Goal: Task Accomplishment & Management: Manage account settings

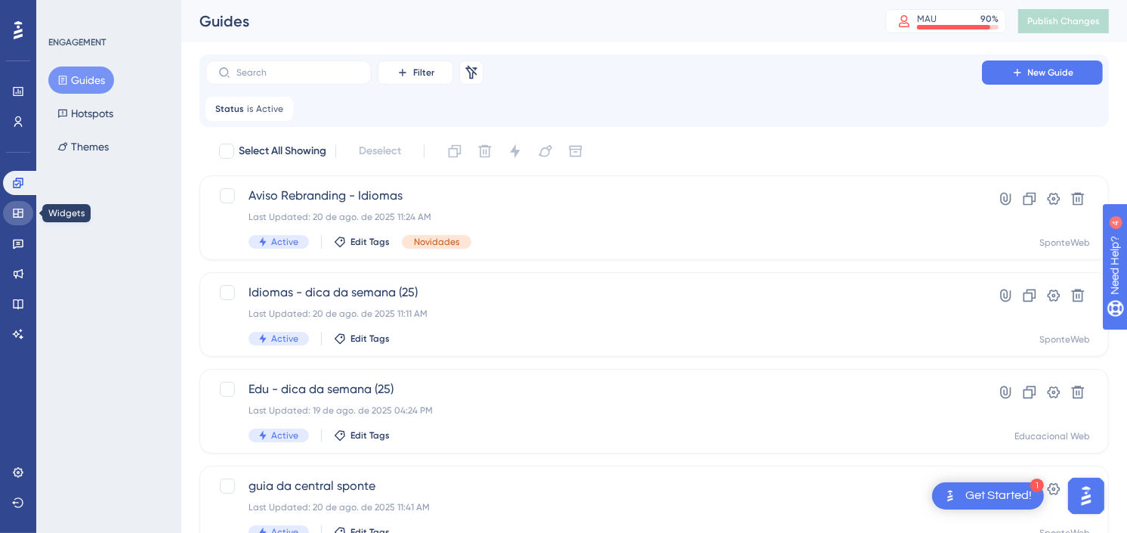
drag, startPoint x: 17, startPoint y: 211, endPoint x: 46, endPoint y: 179, distance: 43.3
click at [17, 211] on icon at bounding box center [18, 212] width 10 height 9
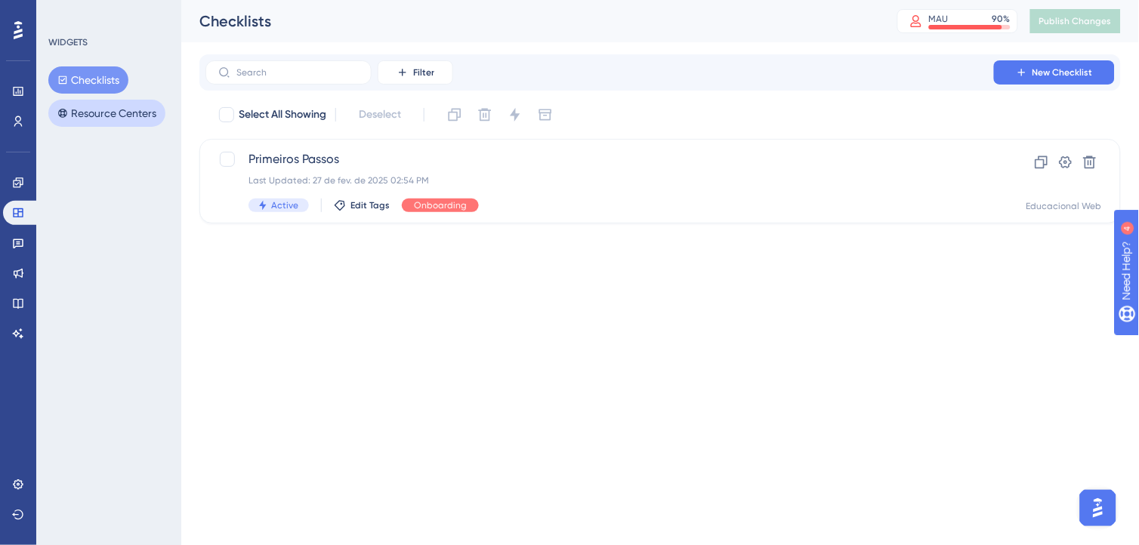
click at [99, 115] on button "Resource Centers" at bounding box center [106, 113] width 117 height 27
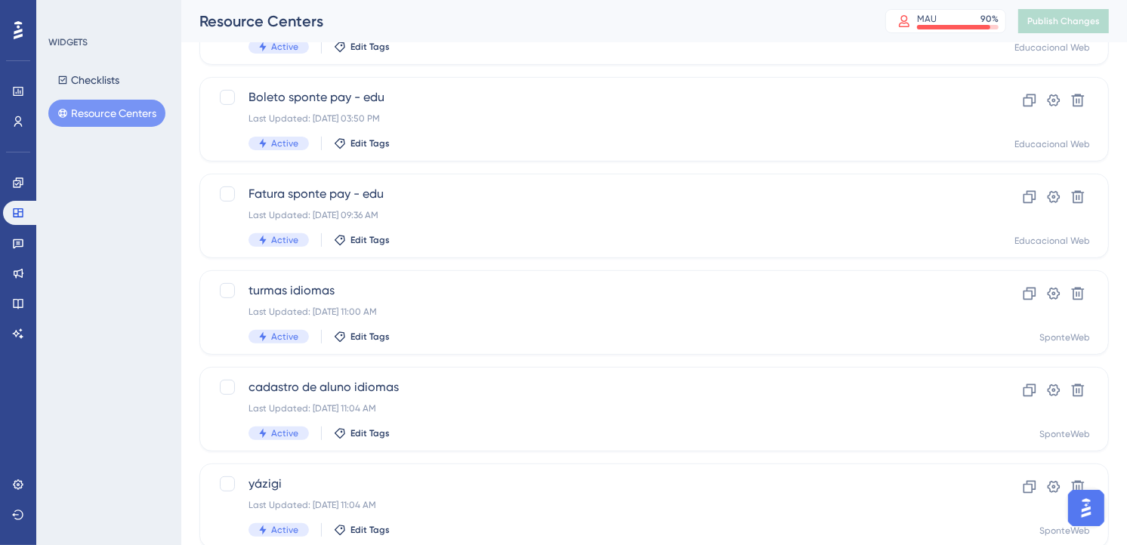
scroll to position [587, 0]
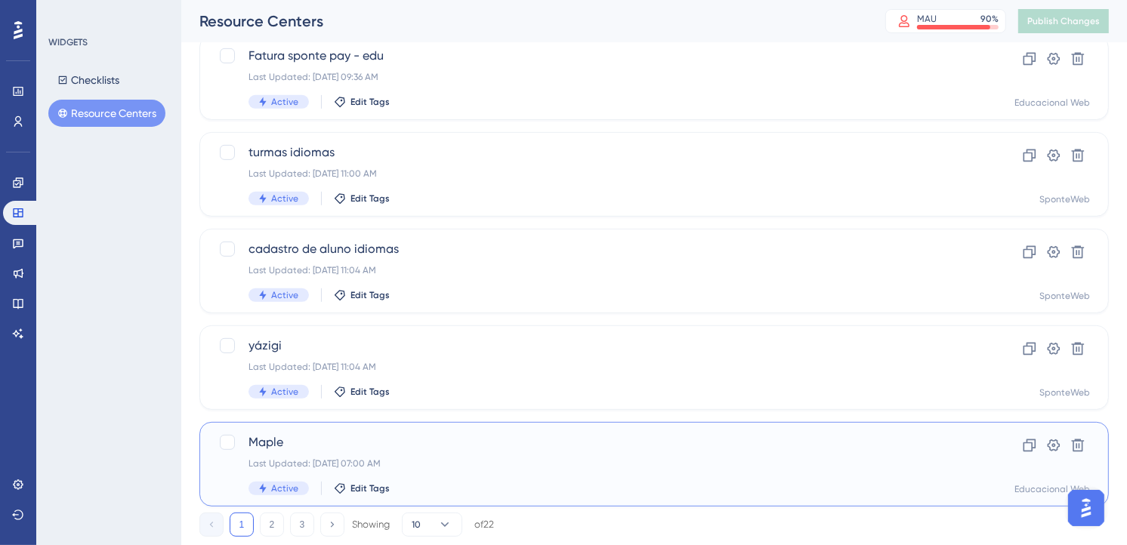
click at [311, 455] on div "Maple Last Updated: 22 de jul. de 2025 07:00 AM Active Edit Tags" at bounding box center [594, 465] width 690 height 62
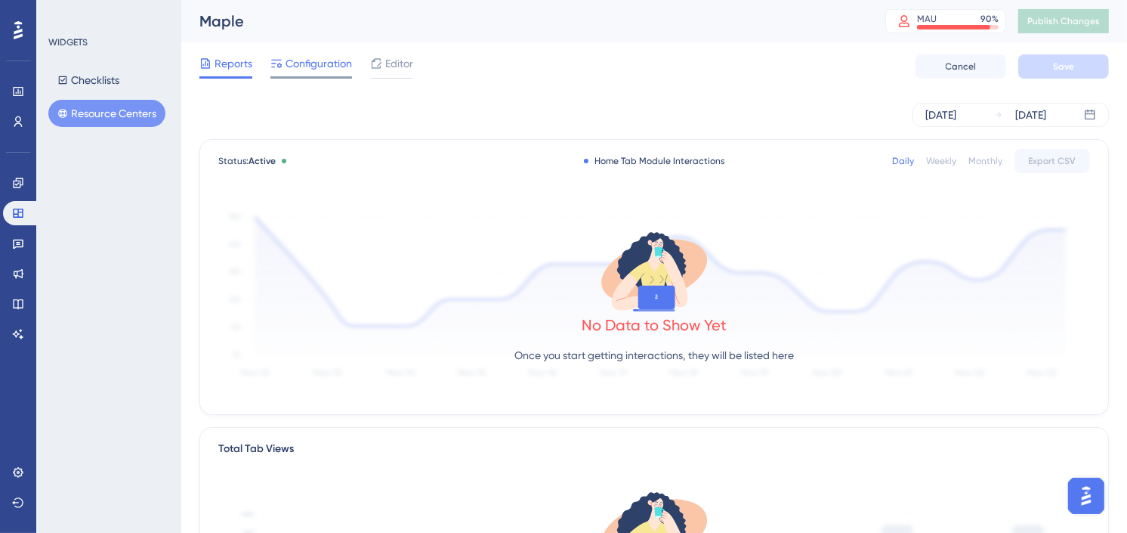
click at [332, 62] on span "Configuration" at bounding box center [319, 63] width 66 height 18
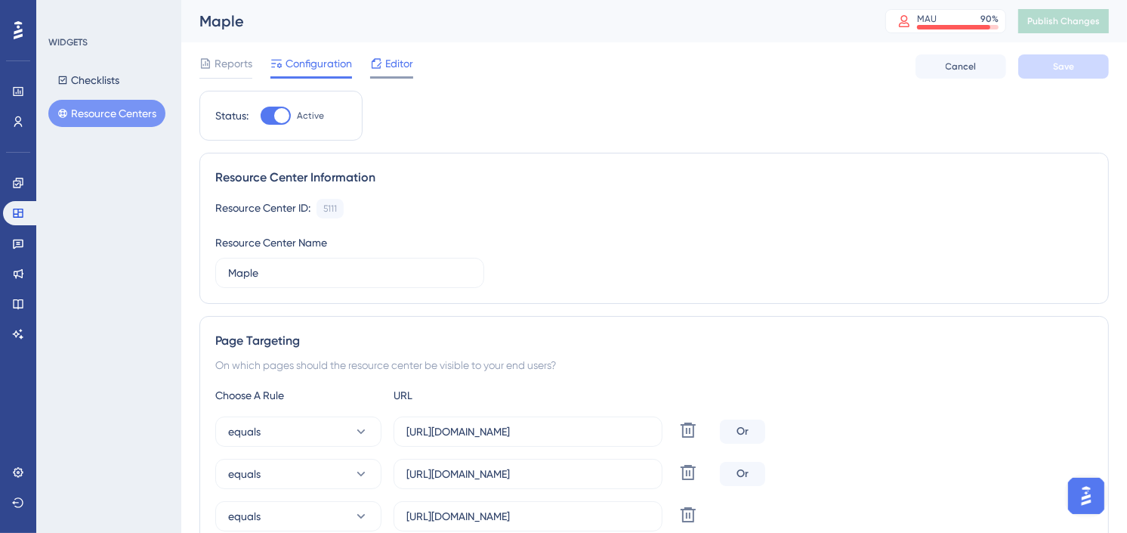
click at [402, 60] on span "Editor" at bounding box center [399, 63] width 28 height 18
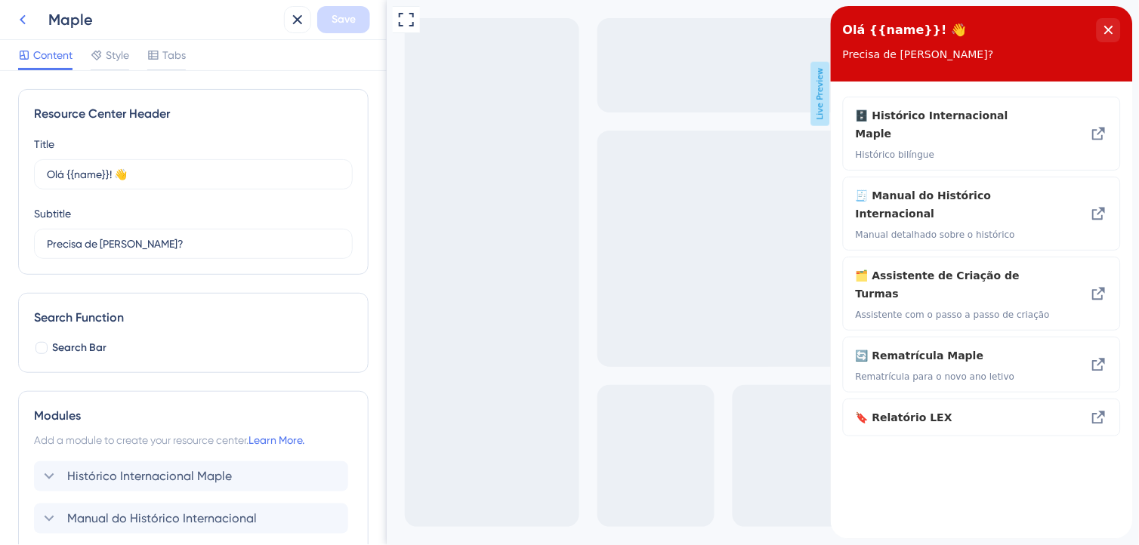
click at [20, 21] on icon at bounding box center [23, 20] width 18 height 18
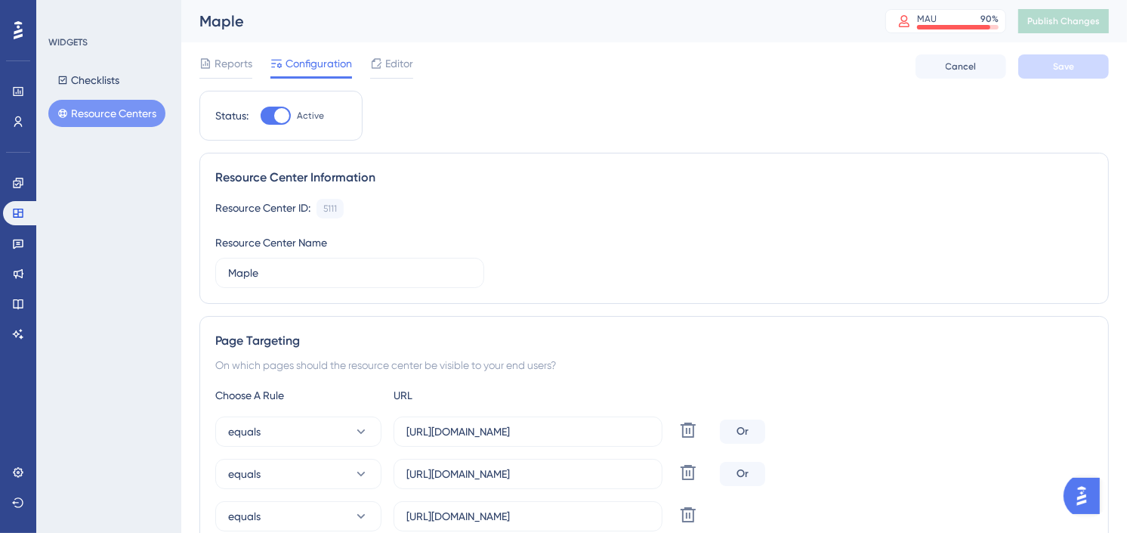
click at [112, 110] on button "Resource Centers" at bounding box center [106, 113] width 117 height 27
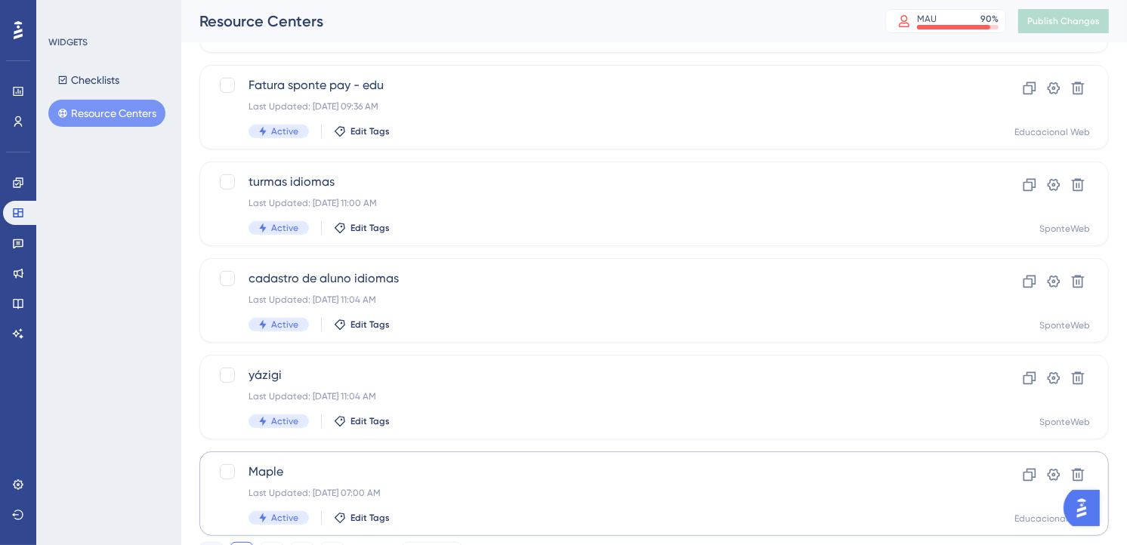
scroll to position [587, 0]
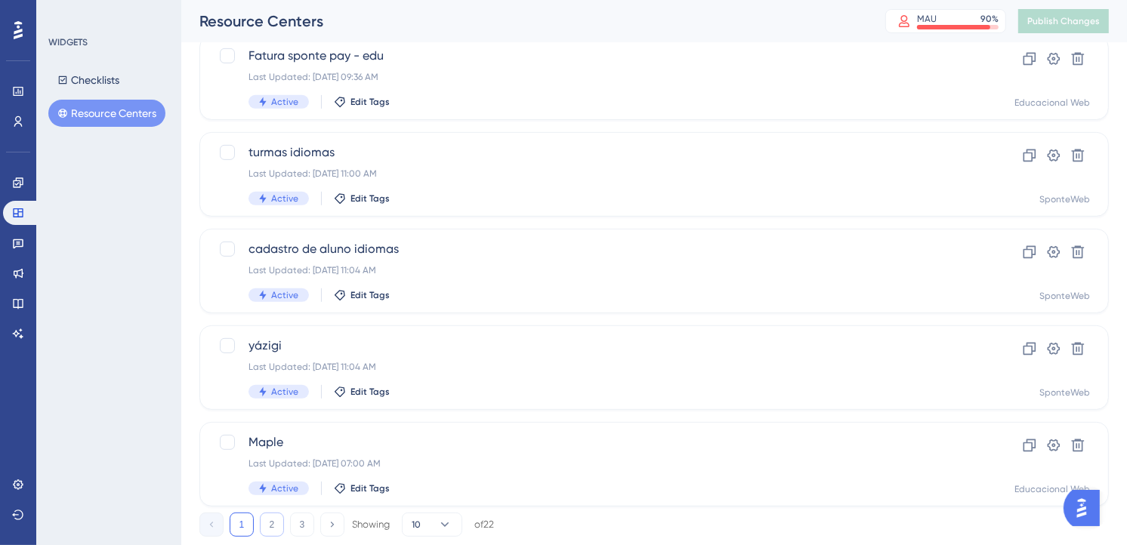
click at [273, 526] on button "2" at bounding box center [272, 525] width 24 height 24
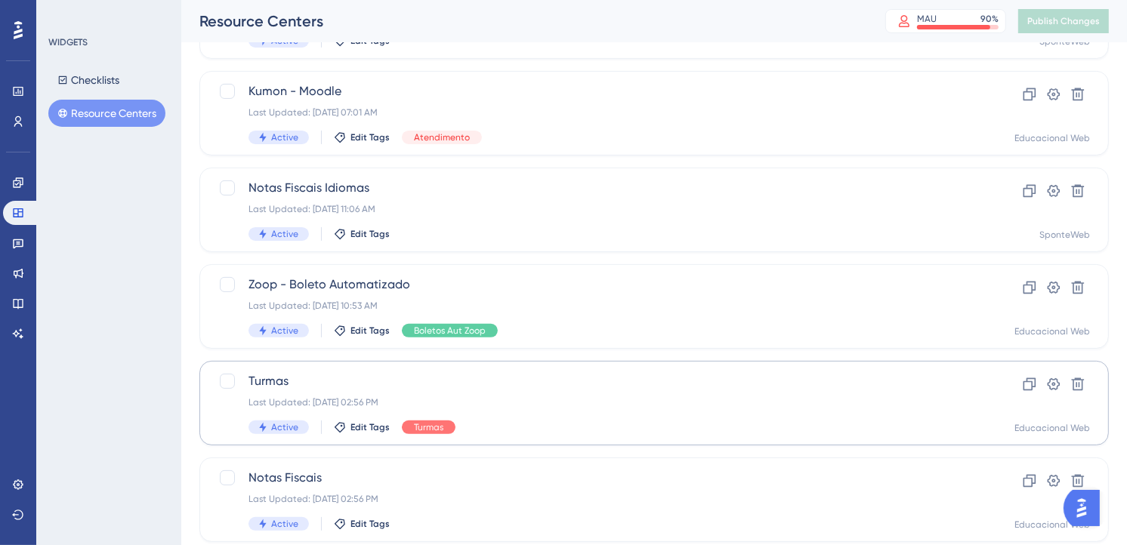
scroll to position [335, 0]
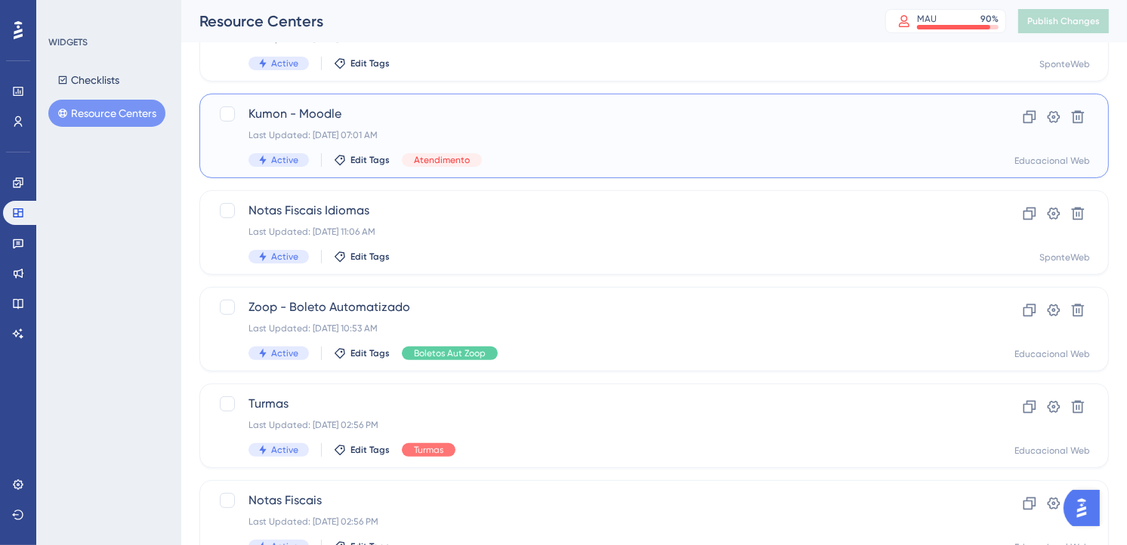
click at [382, 106] on span "Kumon - Moodle" at bounding box center [594, 114] width 690 height 18
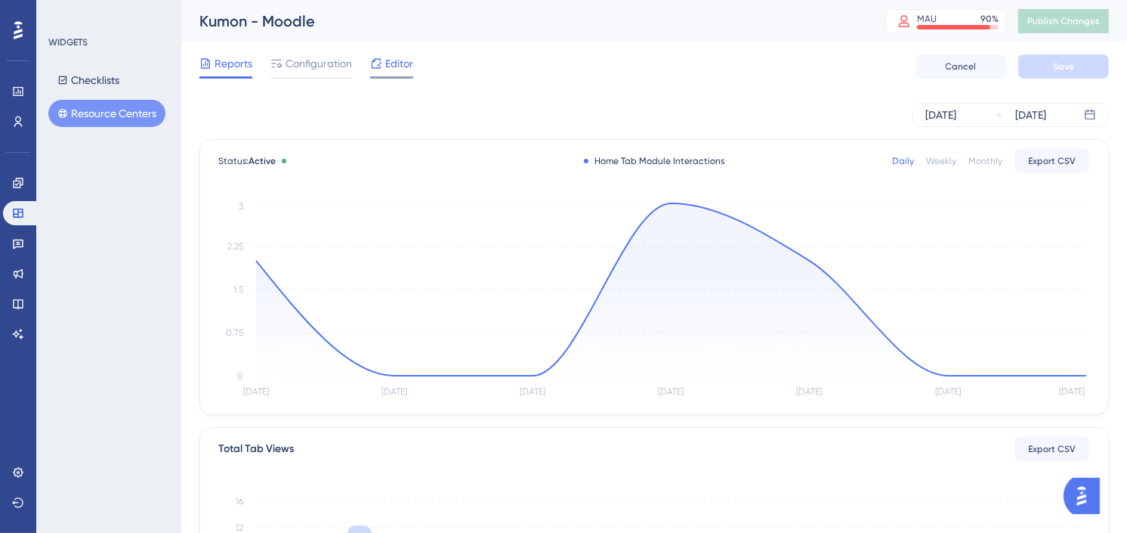
click at [385, 58] on span "Editor" at bounding box center [399, 63] width 28 height 18
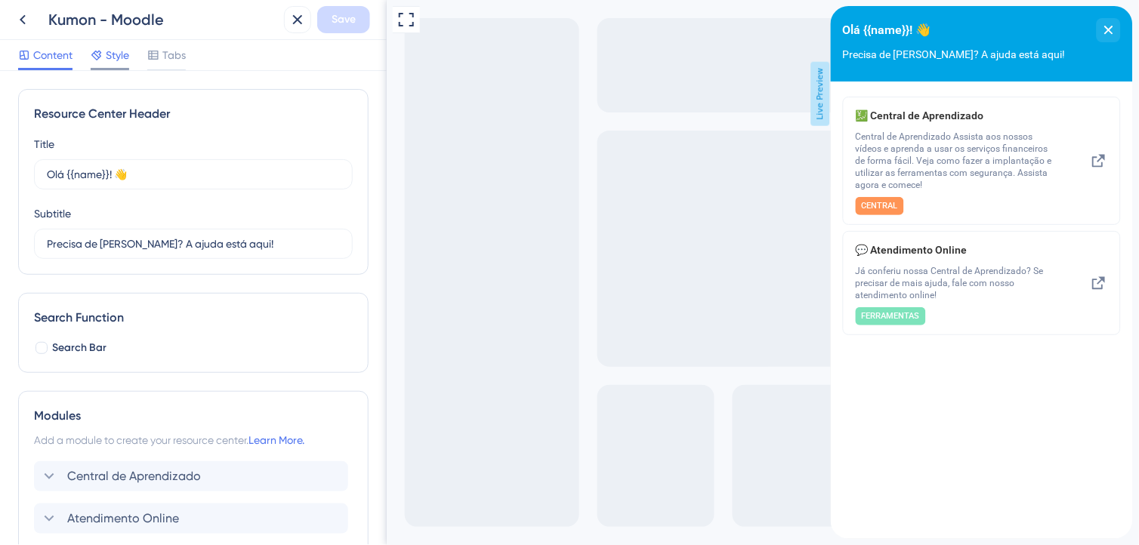
click at [107, 60] on span "Style" at bounding box center [117, 55] width 23 height 18
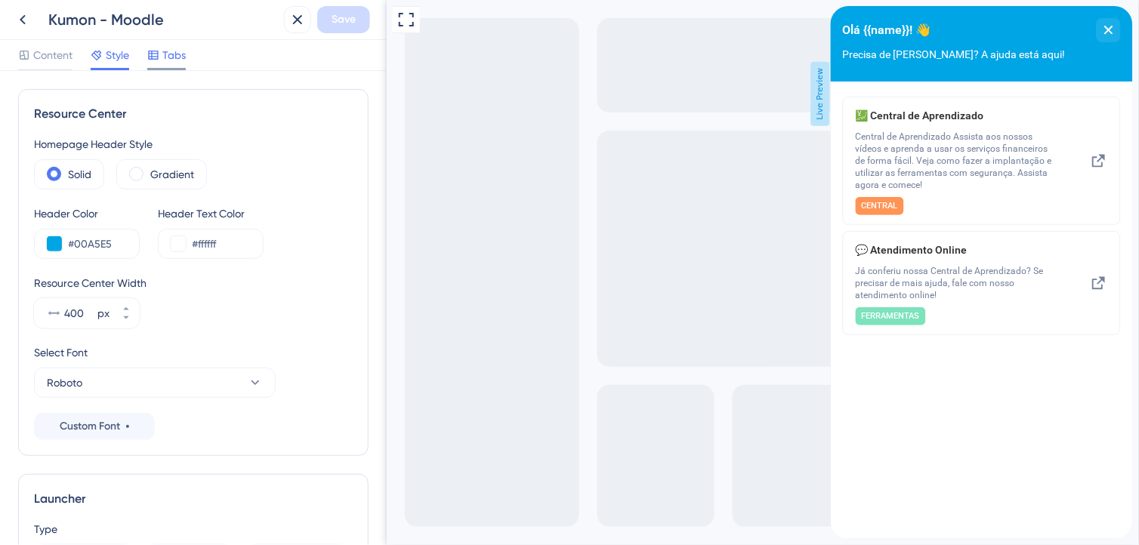
click at [178, 53] on span "Tabs" at bounding box center [173, 55] width 23 height 18
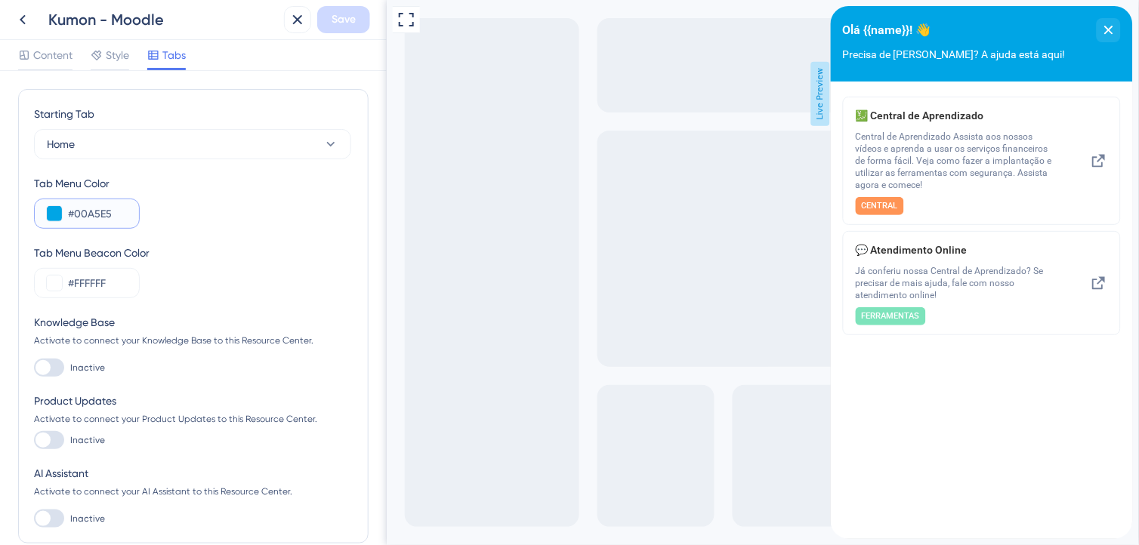
click at [114, 209] on input "#00A5E5" at bounding box center [97, 214] width 59 height 18
click at [125, 50] on span "Style" at bounding box center [117, 55] width 23 height 18
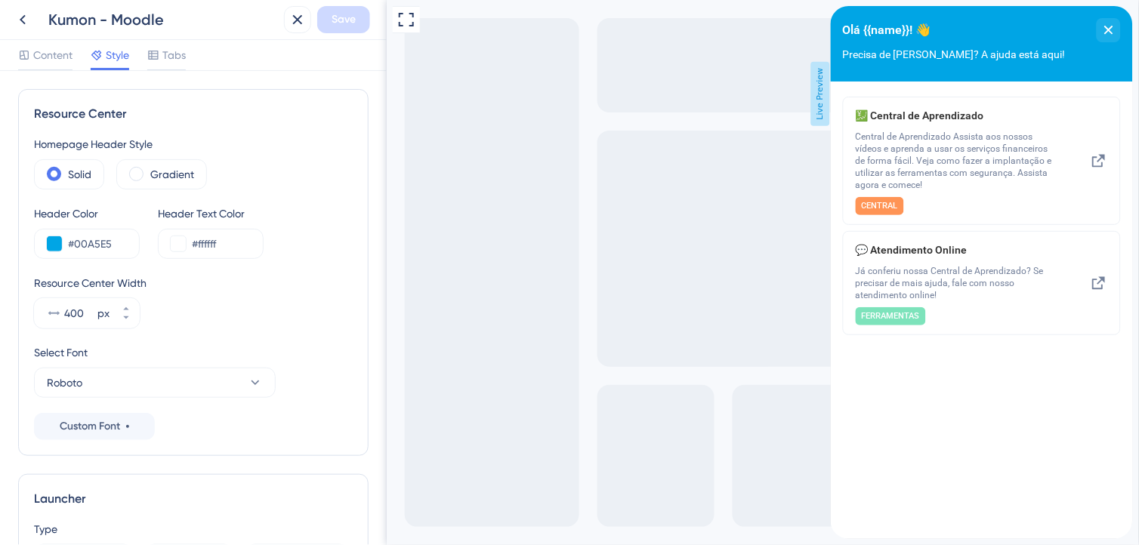
click at [311, 298] on div "Resource Center Width 400 px" at bounding box center [193, 301] width 319 height 54
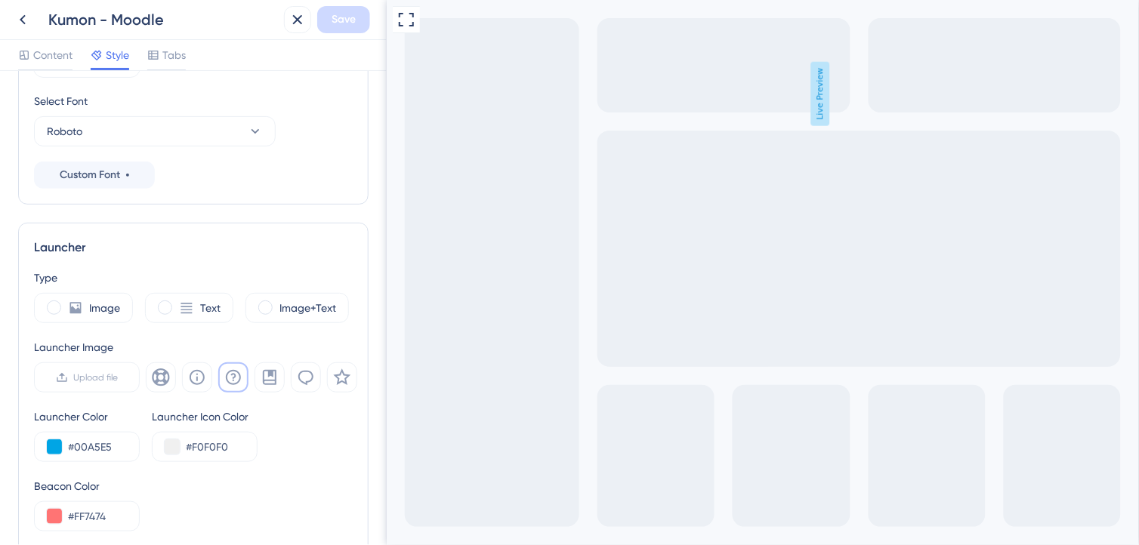
click at [284, 464] on div "Type Image Text Image+Text Launcher Image Upload file Launcher Color #00A5E5 La…" at bounding box center [193, 504] width 319 height 471
click at [263, 311] on span at bounding box center [265, 308] width 14 height 14
click at [277, 303] on input "radio" at bounding box center [277, 303] width 0 height 0
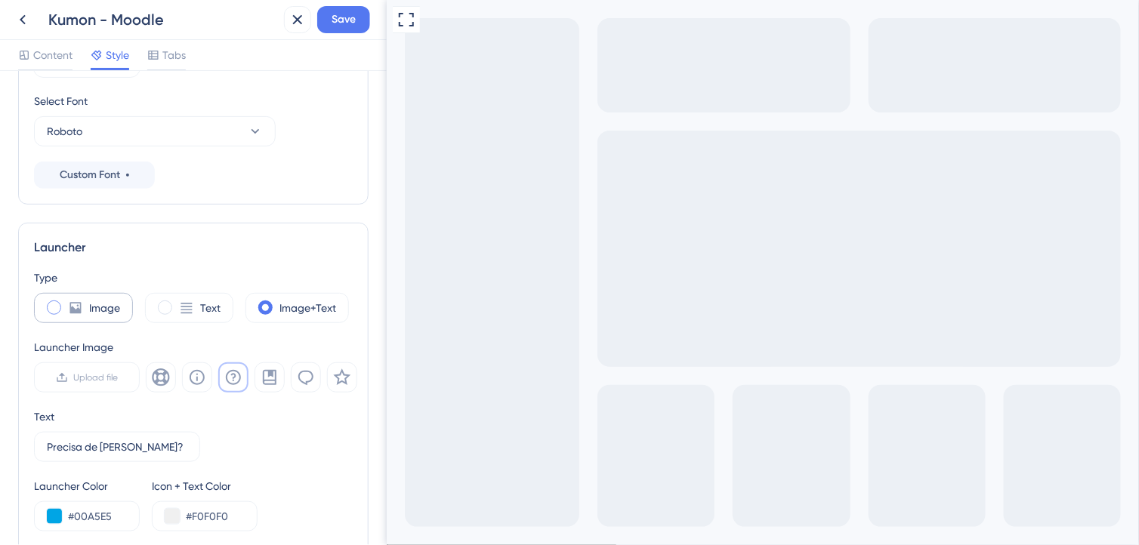
click at [43, 310] on div "Image" at bounding box center [83, 308] width 99 height 30
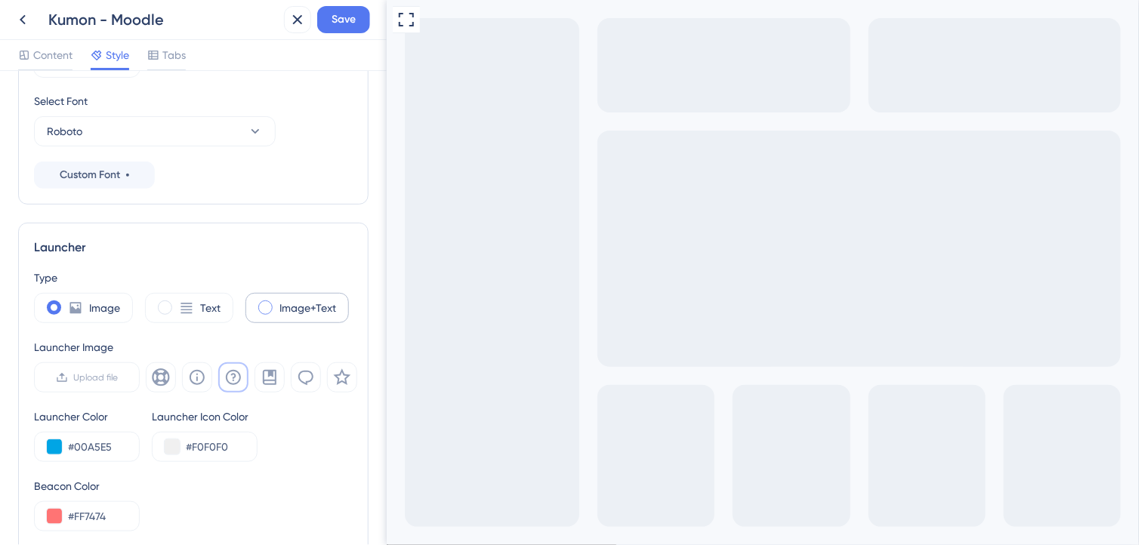
click at [260, 306] on span at bounding box center [265, 308] width 14 height 14
click at [277, 303] on input "radio" at bounding box center [277, 303] width 0 height 0
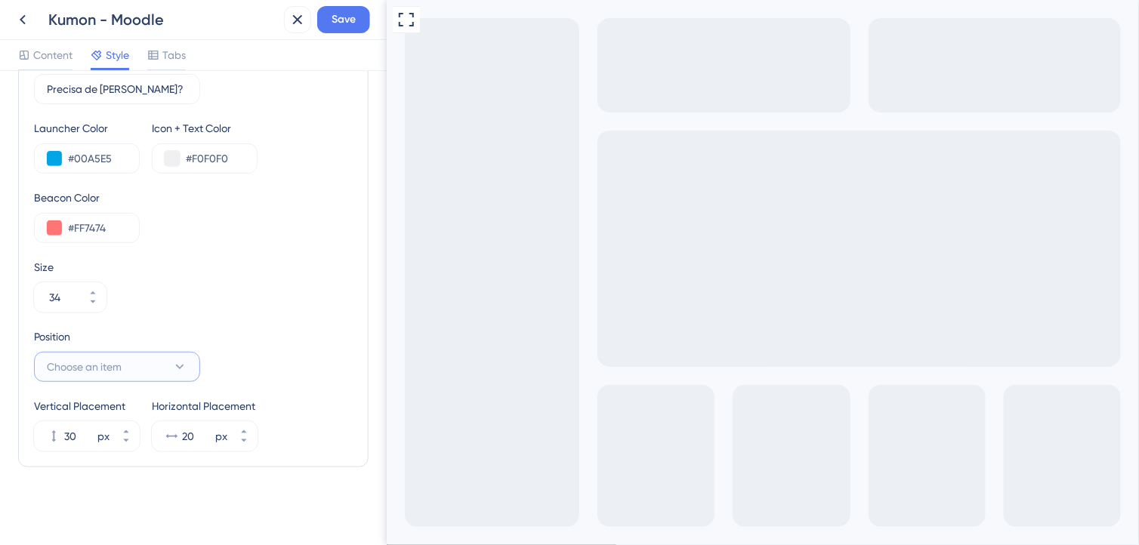
click at [99, 368] on span "Choose an item" at bounding box center [84, 367] width 75 height 18
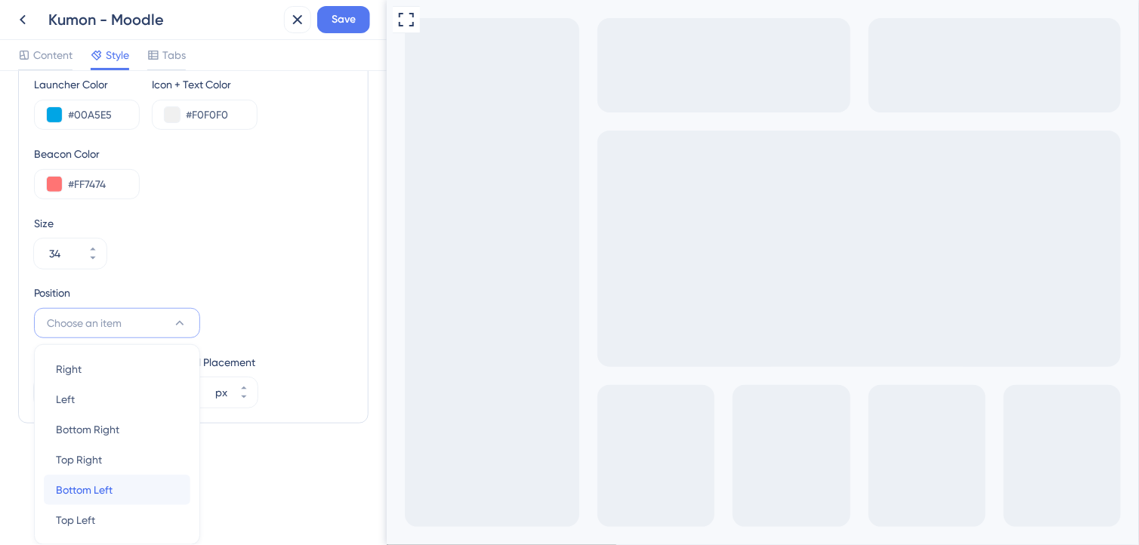
click at [133, 481] on div "Bottom Left Bottom Left" at bounding box center [117, 490] width 122 height 30
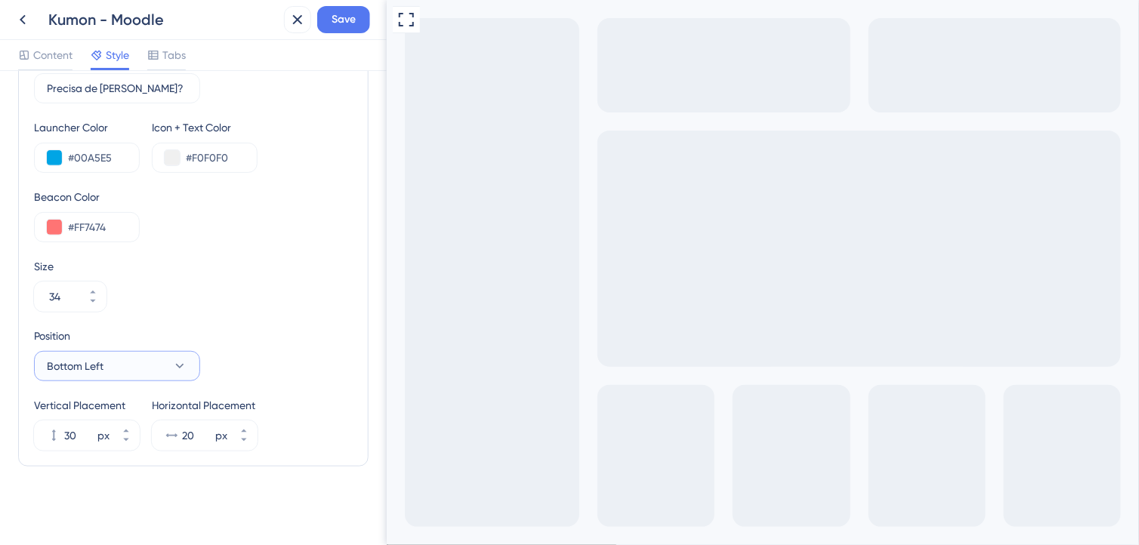
click at [87, 360] on span "Bottom Left" at bounding box center [75, 366] width 57 height 18
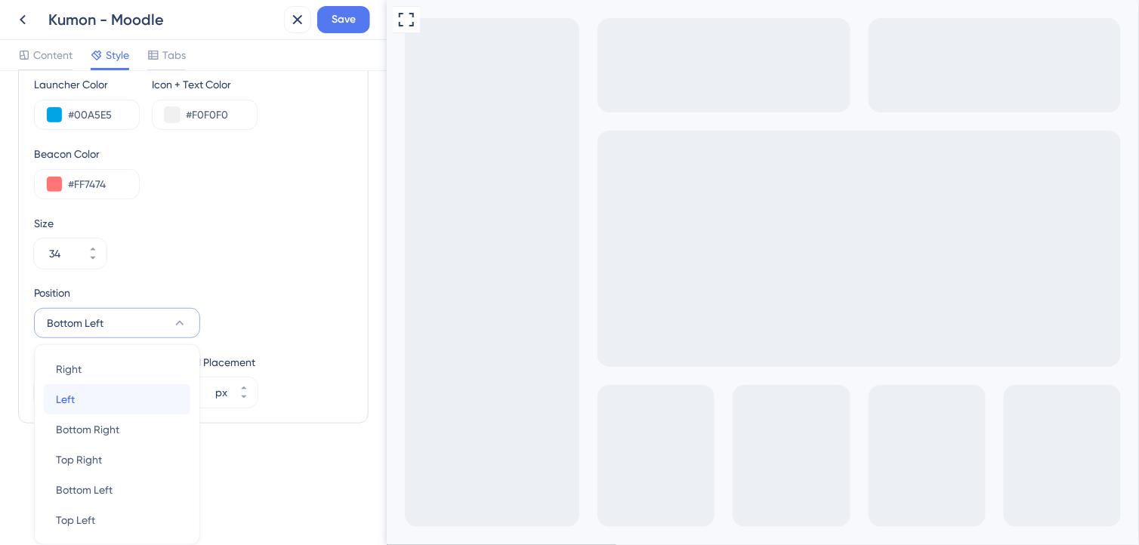
click at [92, 391] on div "Left Left" at bounding box center [117, 399] width 122 height 30
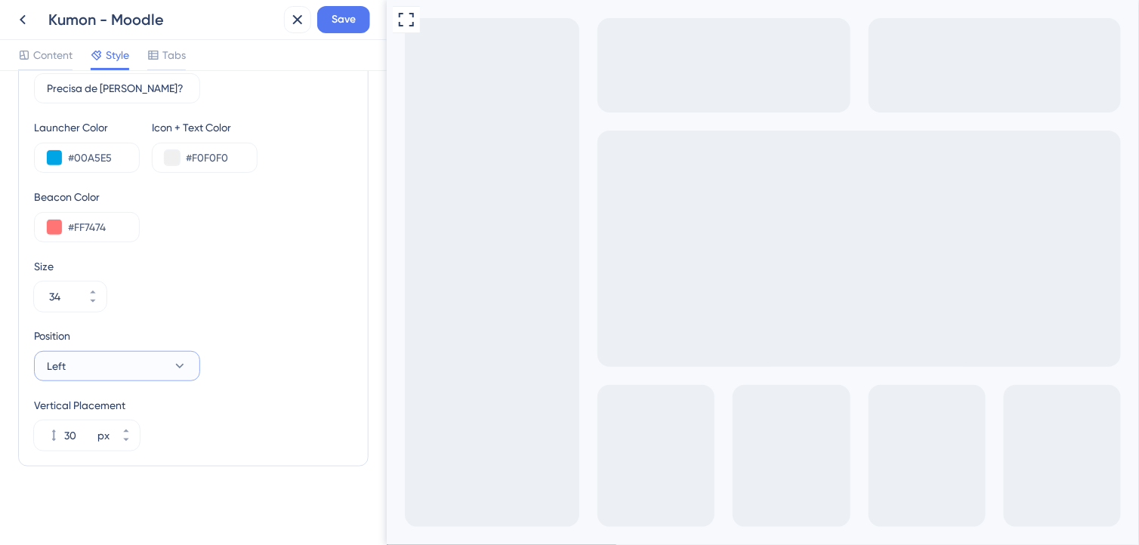
click at [164, 356] on button "Left" at bounding box center [117, 366] width 166 height 30
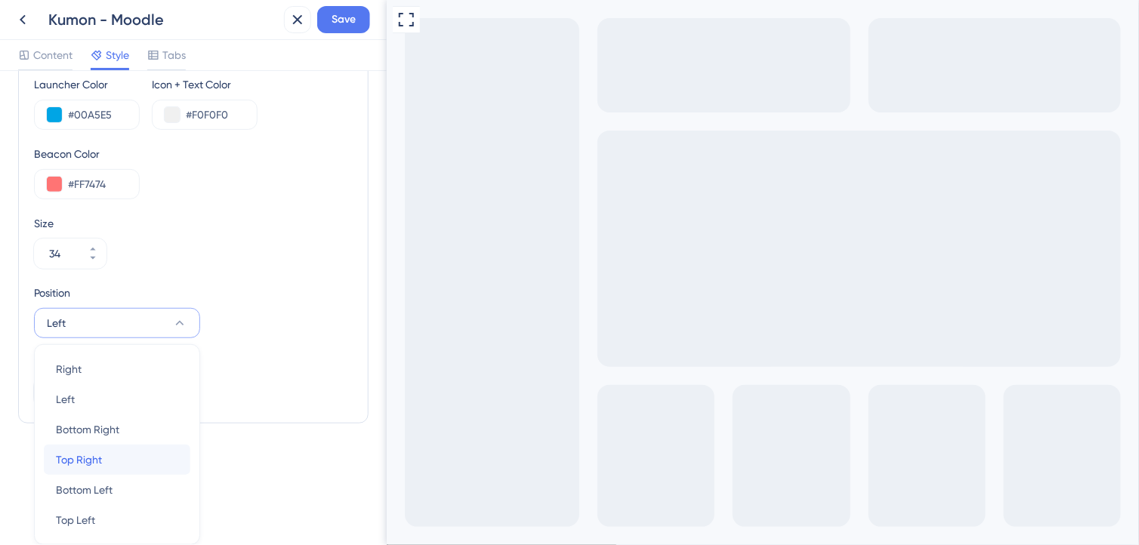
click at [133, 454] on div "Top Right Top Right" at bounding box center [117, 460] width 122 height 30
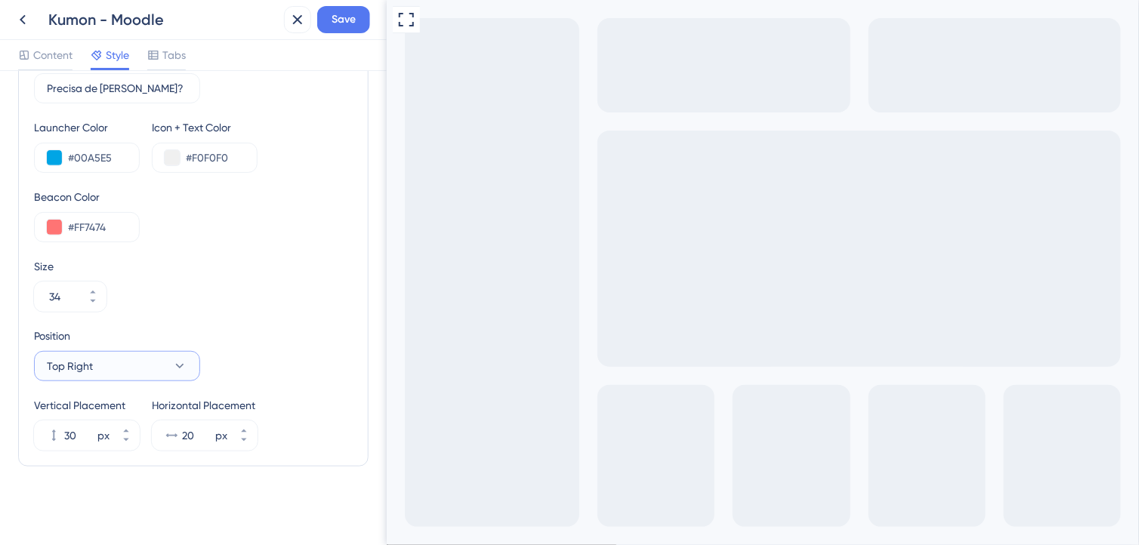
click at [174, 367] on icon at bounding box center [179, 366] width 15 height 15
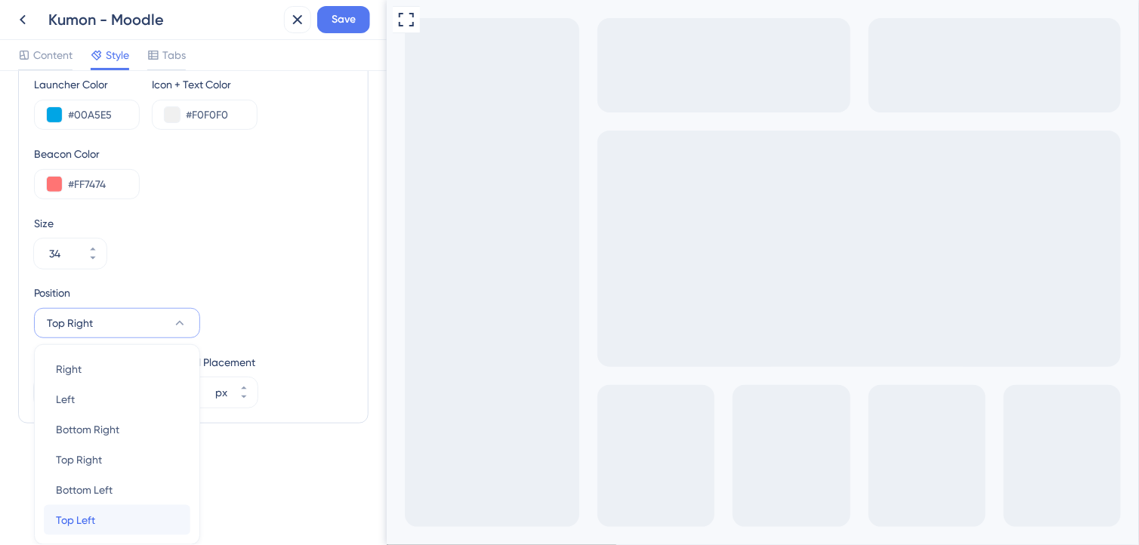
click at [88, 512] on span "Top Left" at bounding box center [75, 520] width 39 height 18
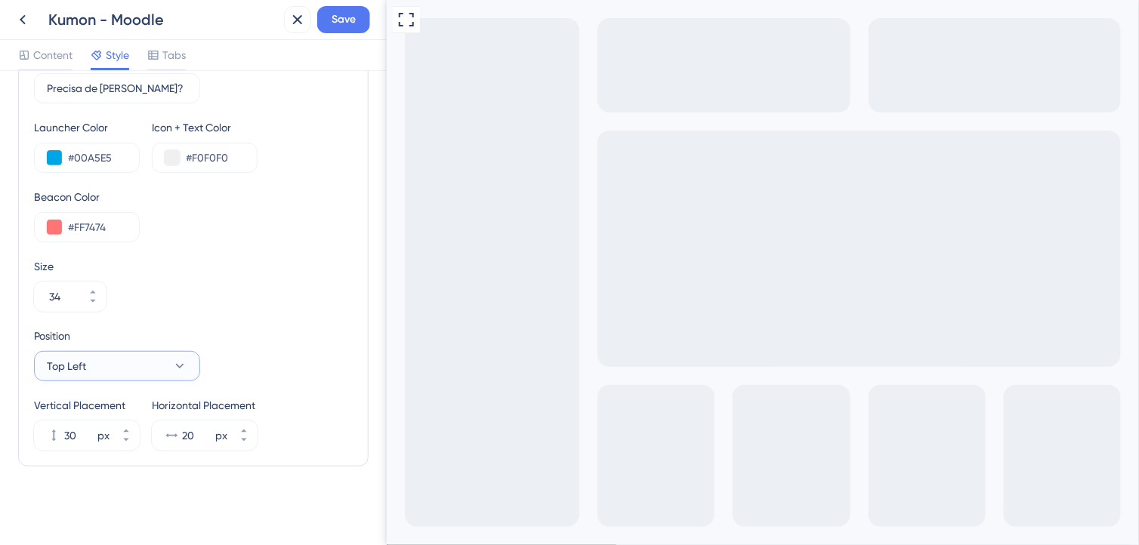
click at [146, 361] on button "Top Left" at bounding box center [117, 366] width 166 height 30
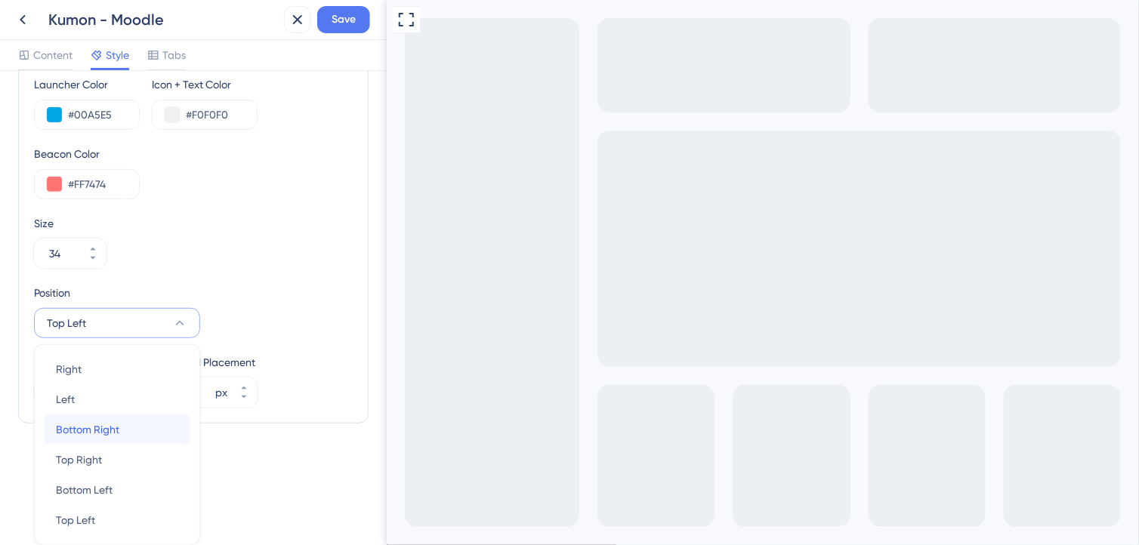
click at [125, 434] on div "Bottom Right Bottom Right" at bounding box center [117, 430] width 122 height 30
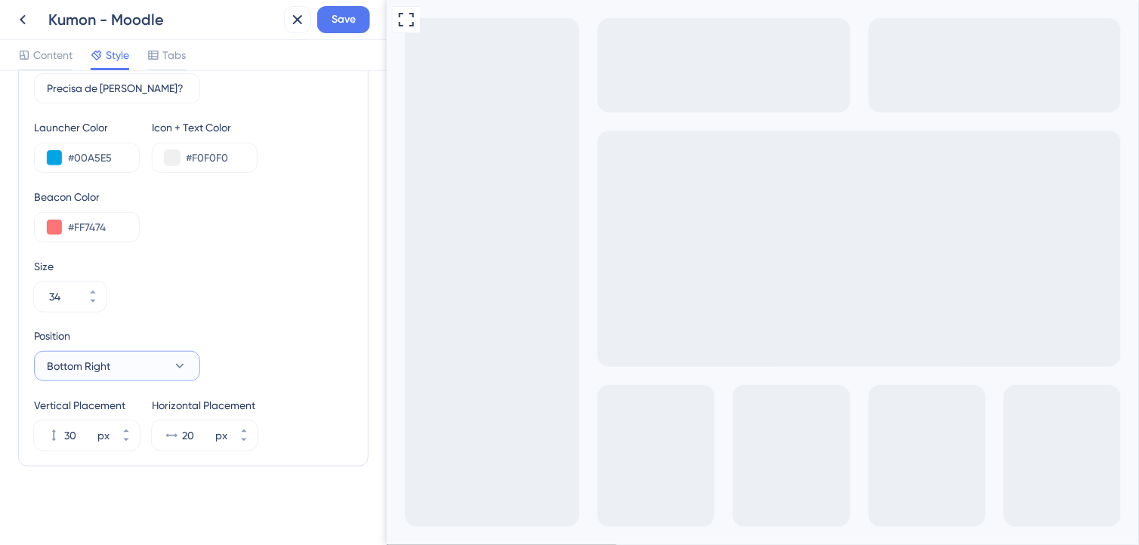
click at [160, 356] on button "Bottom Right" at bounding box center [117, 366] width 166 height 30
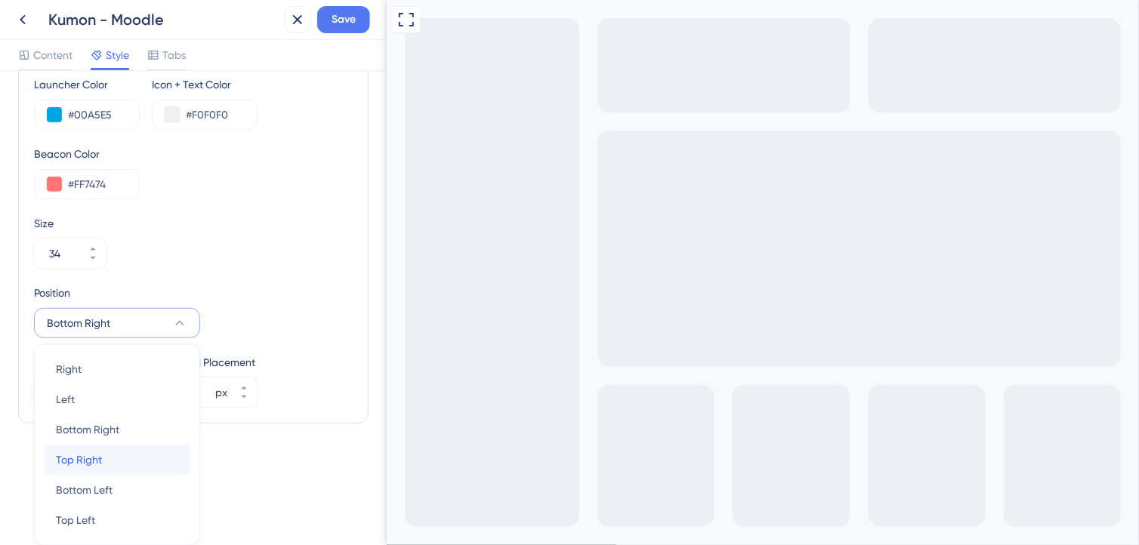
click at [114, 463] on div "Top Right Top Right" at bounding box center [117, 460] width 122 height 30
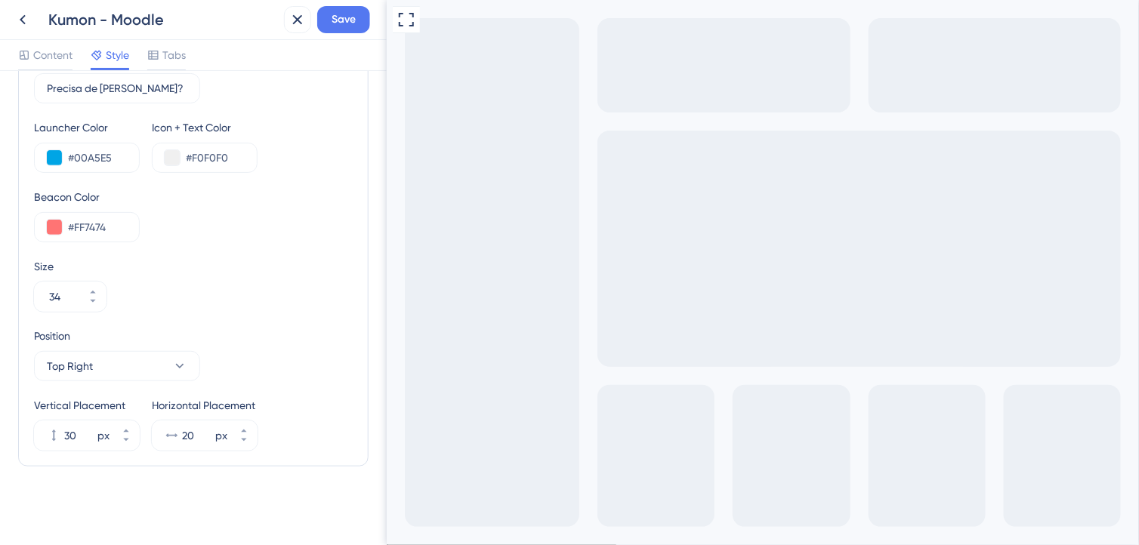
click at [160, 348] on div "Position Top Right" at bounding box center [117, 354] width 166 height 54
click at [160, 358] on button "Top Right" at bounding box center [117, 366] width 166 height 30
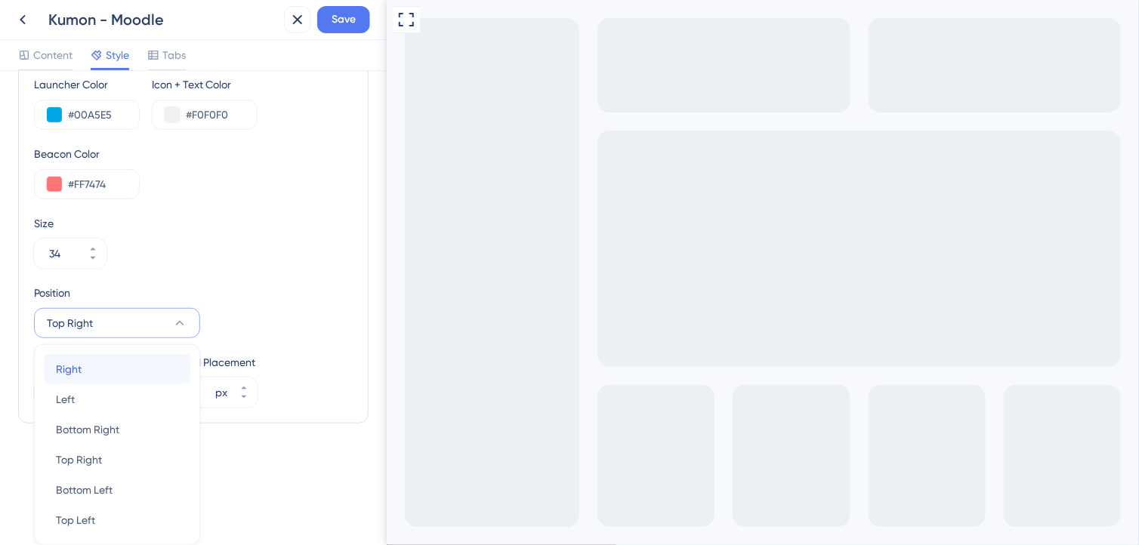
click at [119, 367] on div "Right Right" at bounding box center [117, 369] width 122 height 30
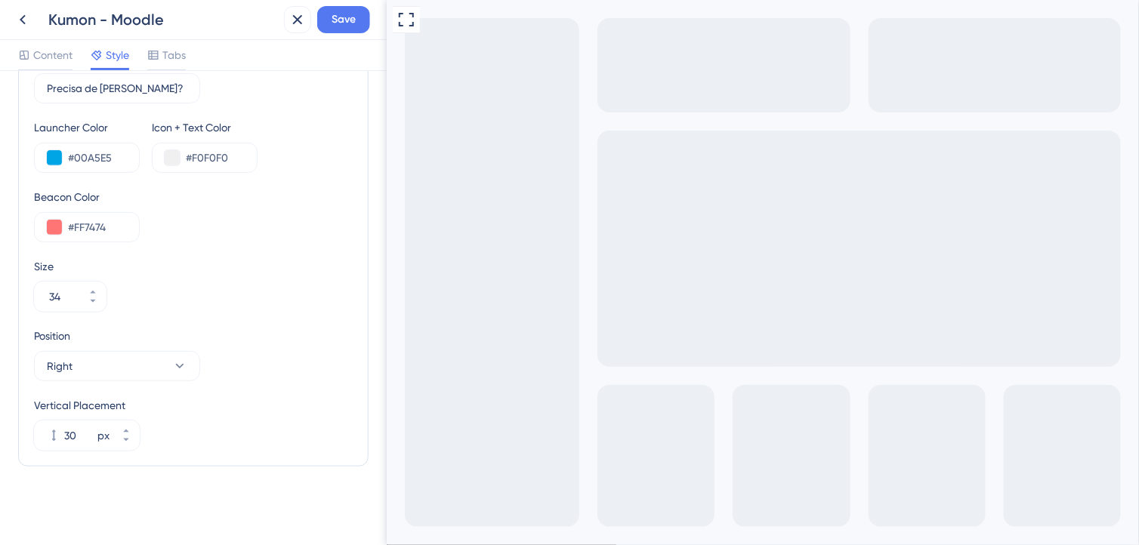
click at [252, 252] on div "Type Image Text Image+Text Launcher Image Upload file Text Precisa de Ajuda? 3 …" at bounding box center [193, 180] width 319 height 541
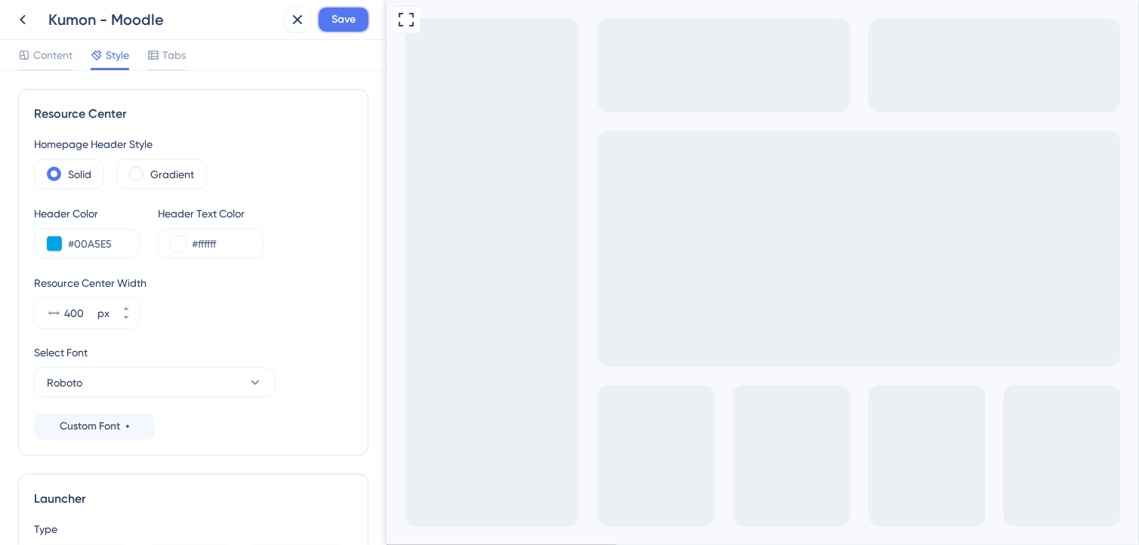
click at [335, 21] on span "Save" at bounding box center [344, 20] width 24 height 18
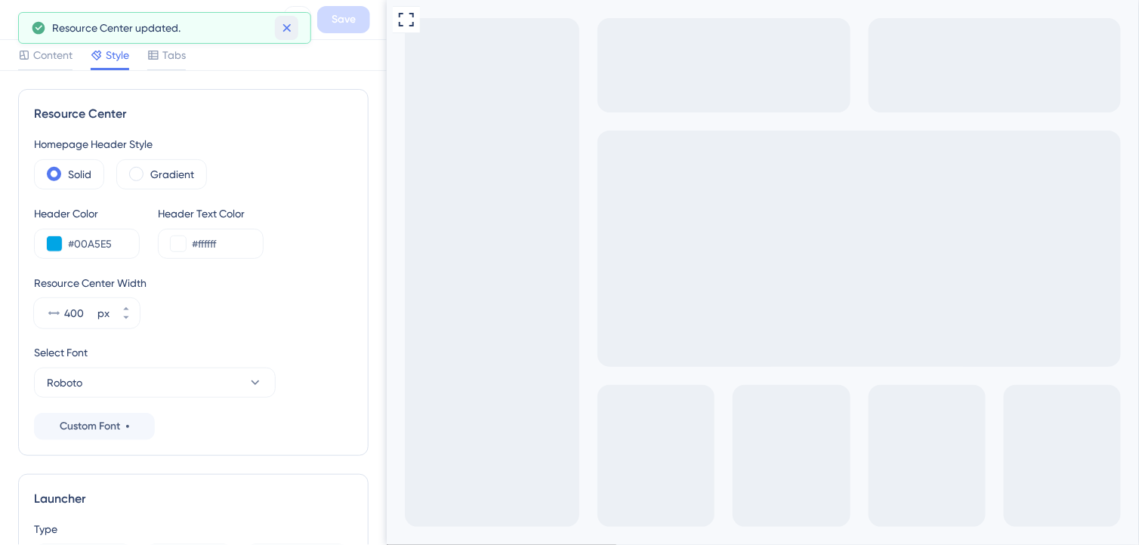
click at [285, 28] on icon at bounding box center [286, 28] width 8 height 8
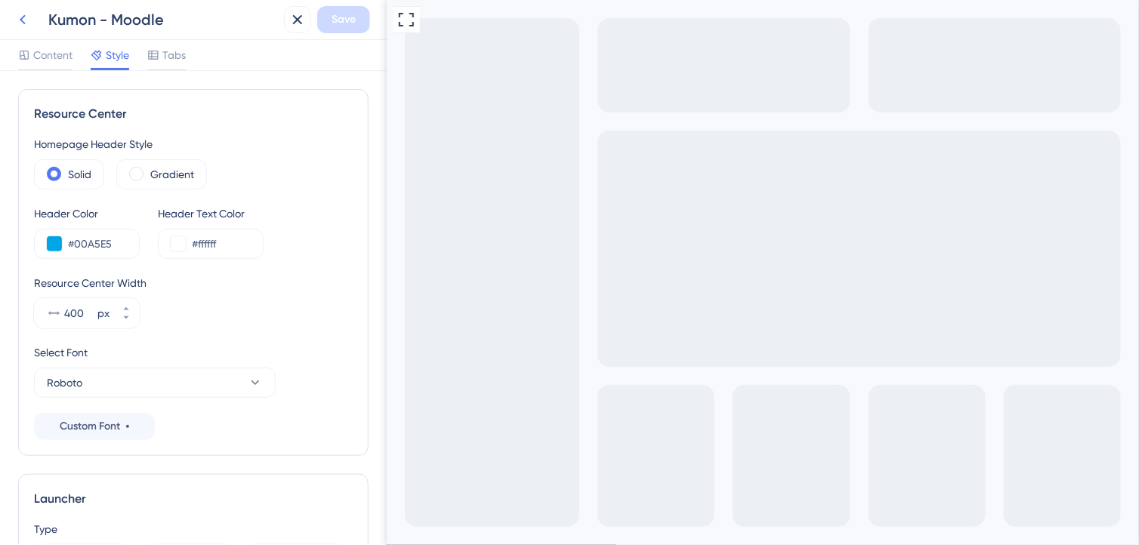
click at [20, 21] on icon at bounding box center [23, 20] width 18 height 18
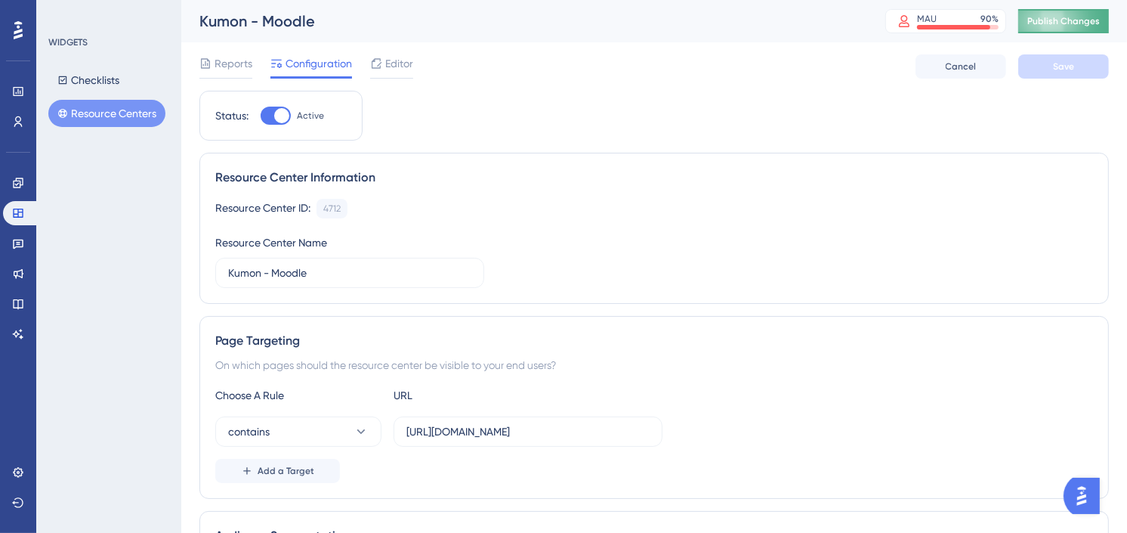
click at [1085, 21] on span "Publish Changes" at bounding box center [1063, 21] width 73 height 12
click at [404, 57] on span "Editor" at bounding box center [399, 63] width 28 height 18
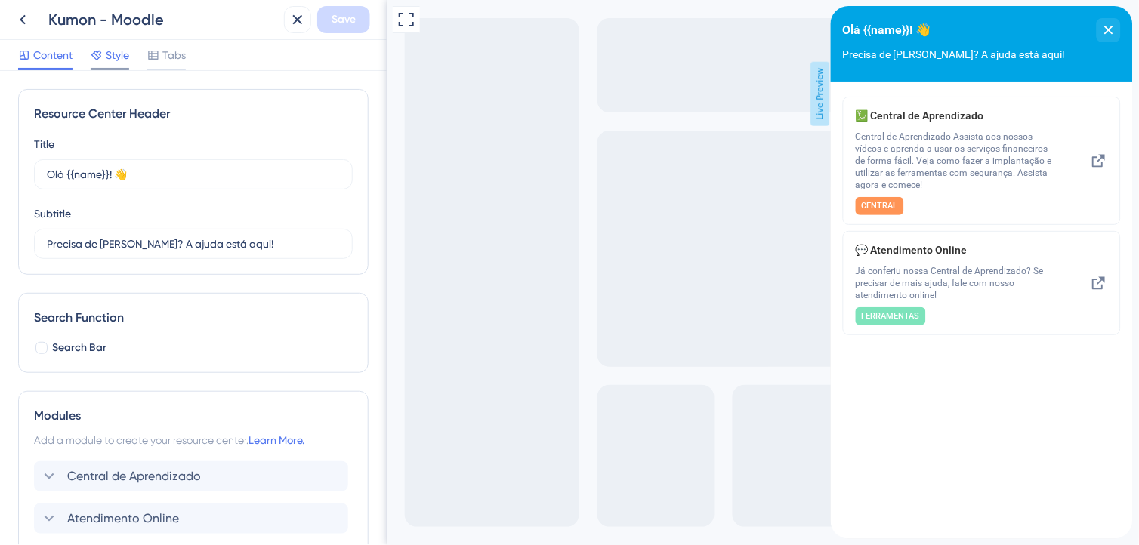
click at [112, 61] on span "Style" at bounding box center [117, 55] width 23 height 18
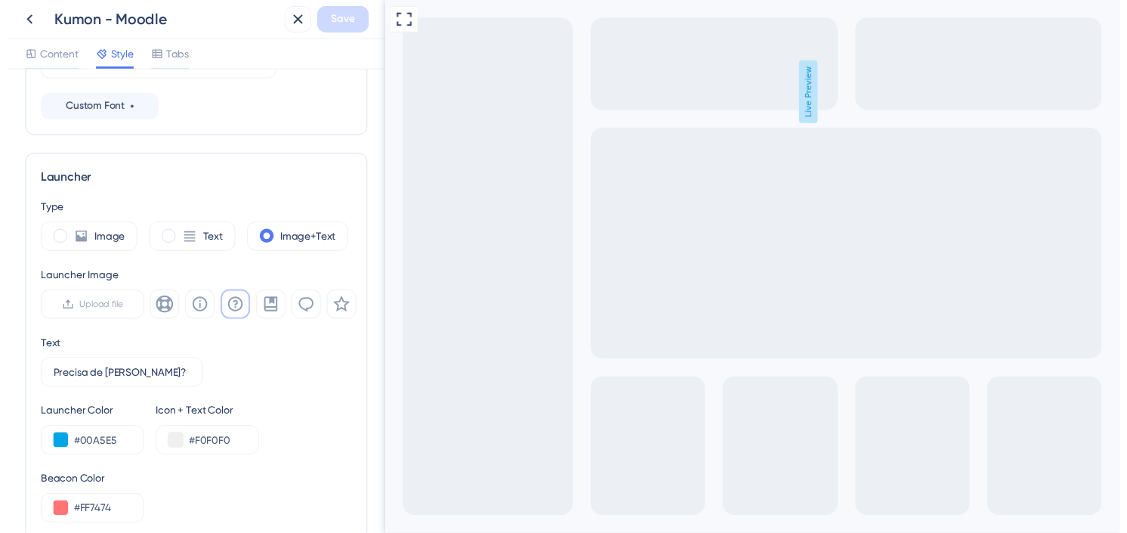
scroll to position [335, 0]
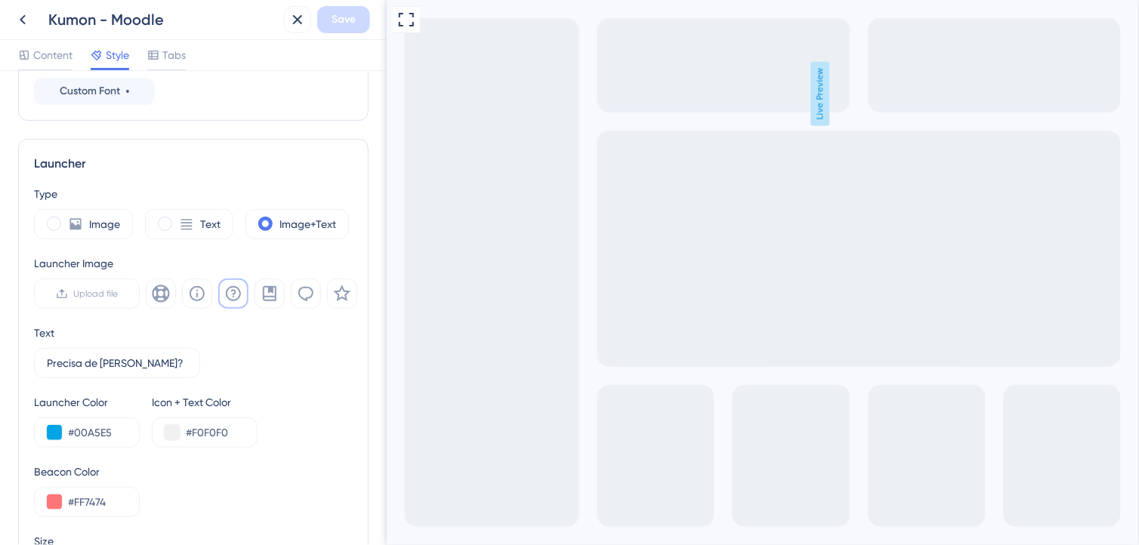
click at [296, 338] on div "Text Precisa de Ajuda? 3" at bounding box center [193, 351] width 319 height 54
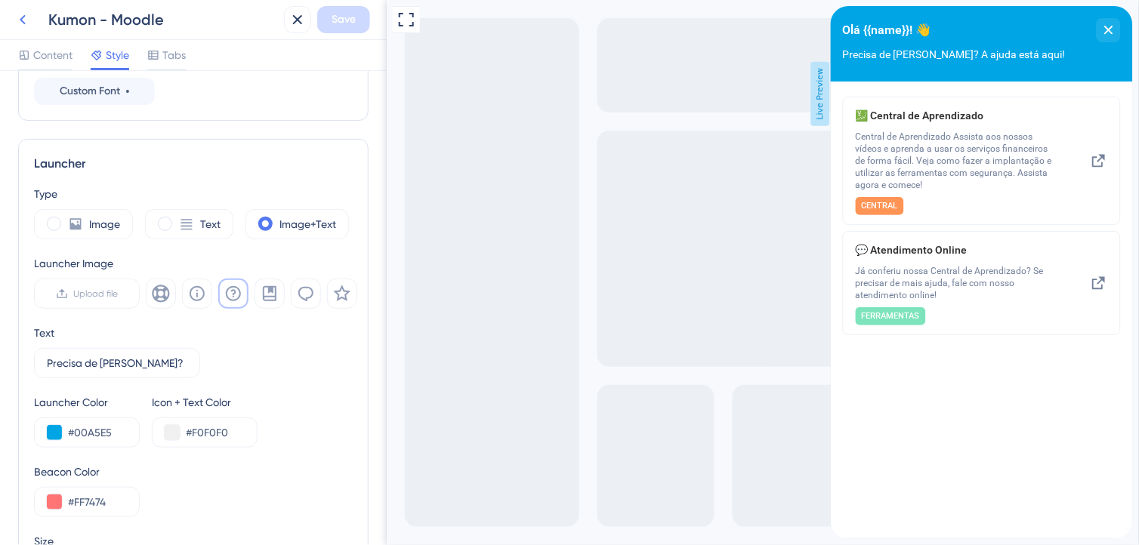
click at [21, 23] on icon at bounding box center [23, 20] width 18 height 18
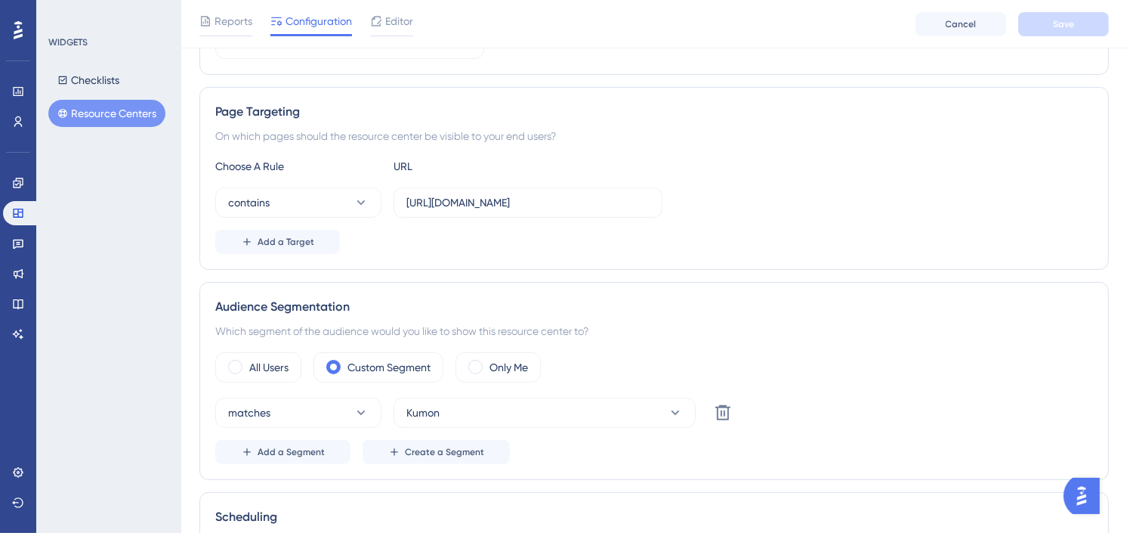
scroll to position [252, 0]
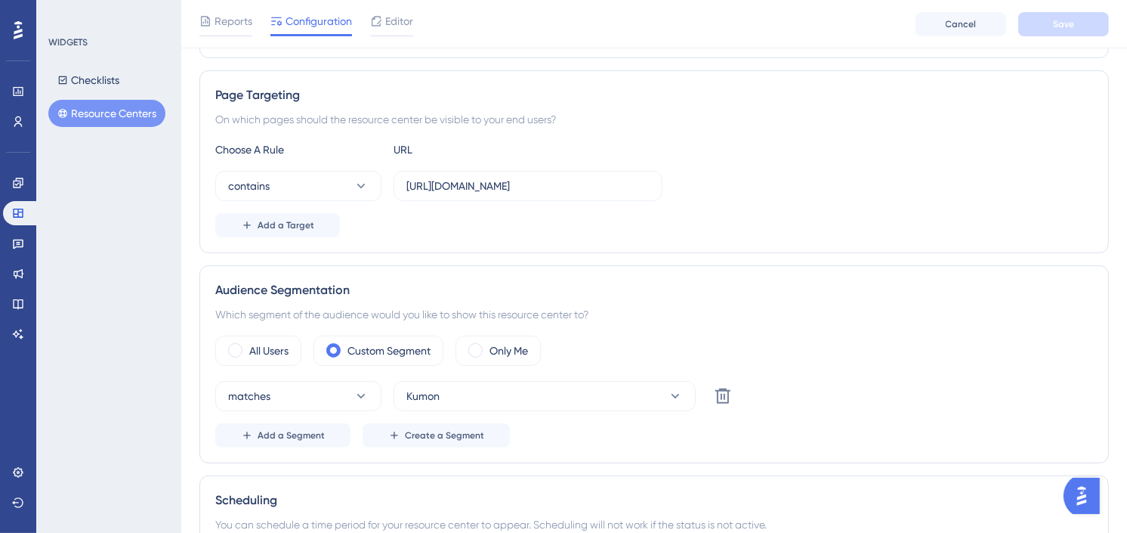
click at [825, 196] on div "contains https://www.sponteeducacional.net.br/" at bounding box center [654, 186] width 878 height 30
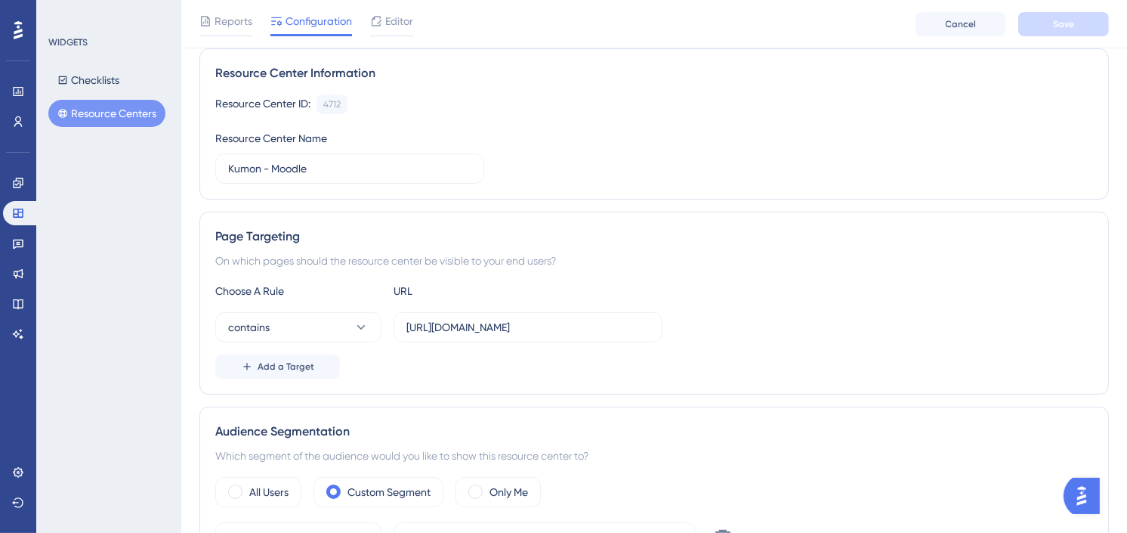
scroll to position [0, 0]
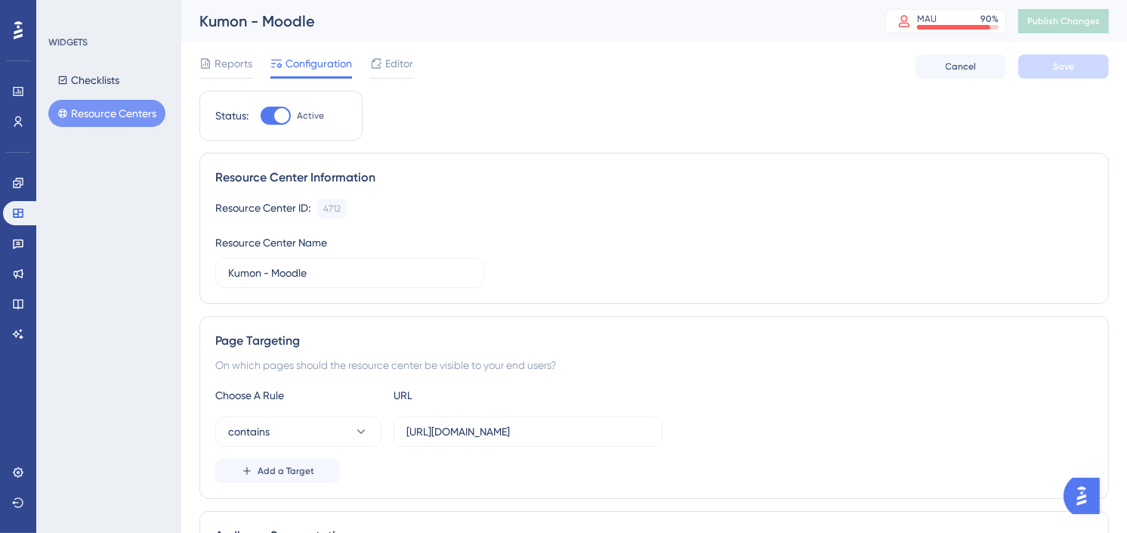
click at [740, 274] on div "Resource Center ID: 4712 Copy Resource Center Name Kumon - Moodle" at bounding box center [654, 243] width 878 height 89
click at [125, 111] on button "Resource Centers" at bounding box center [106, 113] width 117 height 27
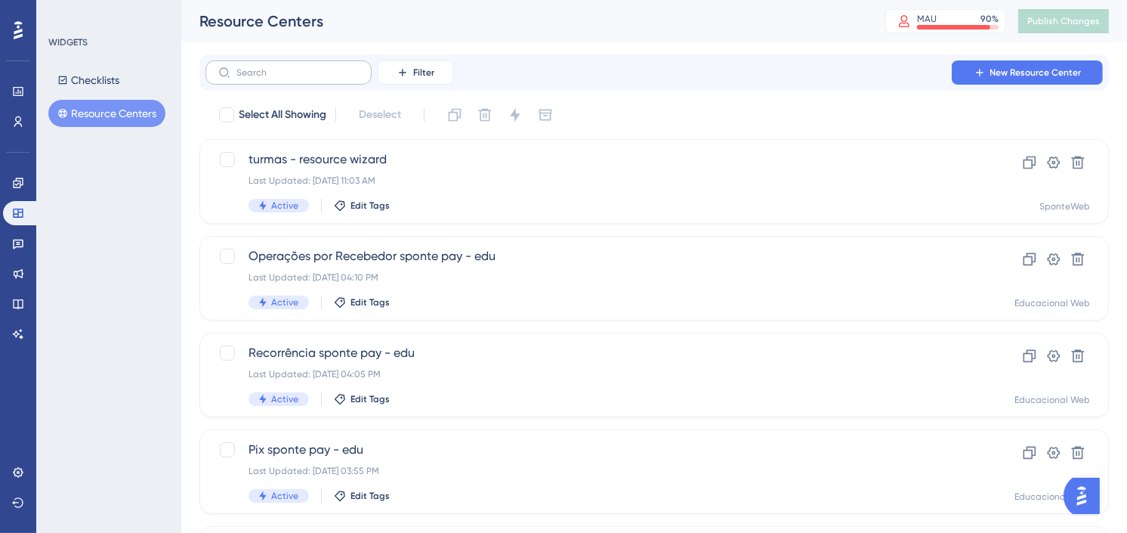
click at [318, 78] on label at bounding box center [288, 72] width 166 height 24
click at [318, 78] on input "text" at bounding box center [297, 72] width 122 height 11
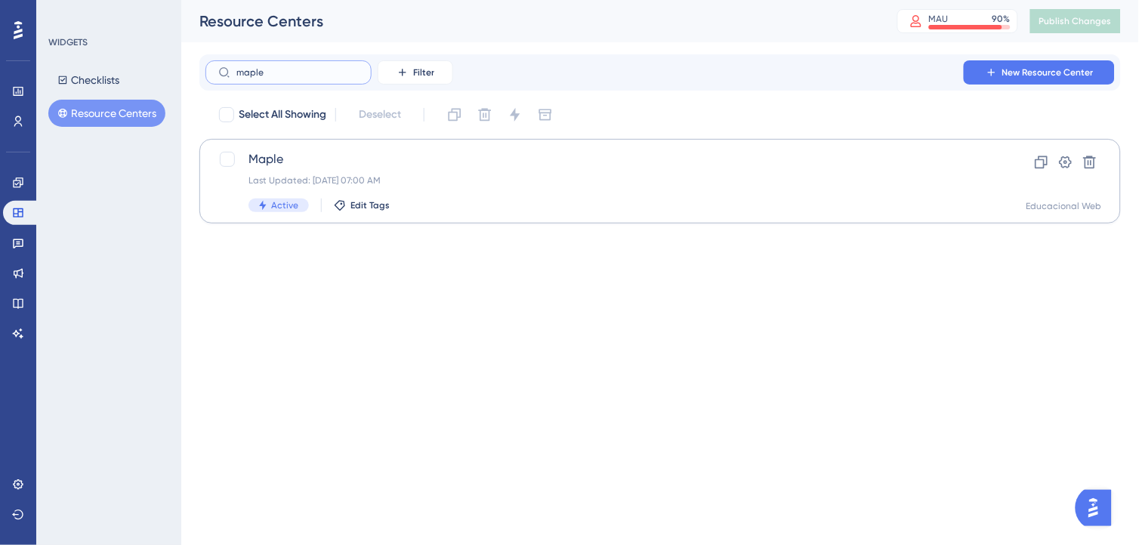
type input "maple"
click at [358, 160] on span "Maple" at bounding box center [600, 159] width 702 height 18
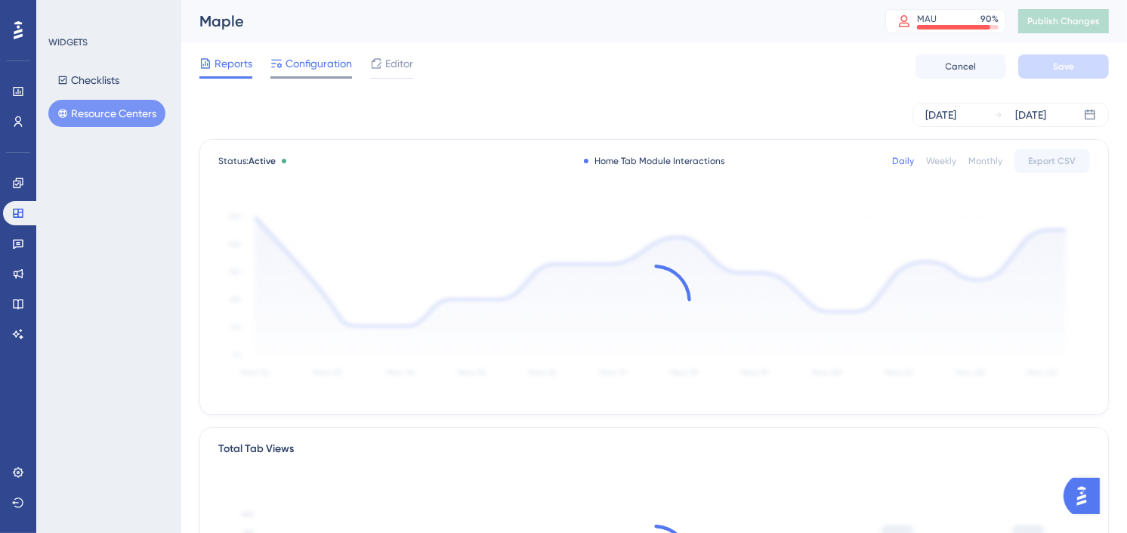
click at [335, 63] on span "Configuration" at bounding box center [319, 63] width 66 height 18
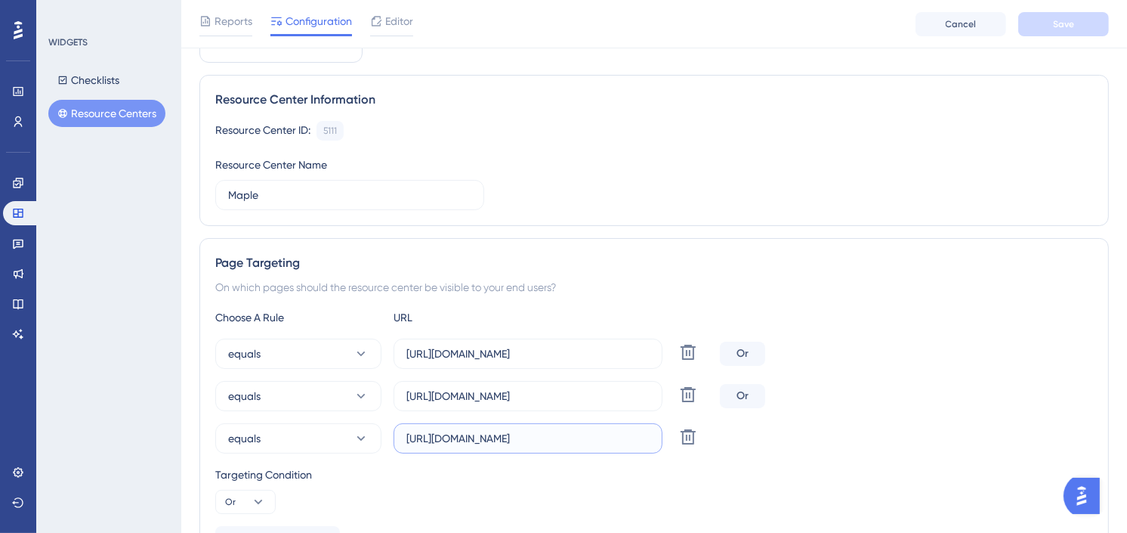
scroll to position [0, 5]
drag, startPoint x: 565, startPoint y: 443, endPoint x: 736, endPoint y: 443, distance: 170.7
click at [731, 443] on div "equals https://www.sponteeducacional.net.br/Home.aspx Delete" at bounding box center [654, 438] width 878 height 30
click at [402, 24] on span "Editor" at bounding box center [399, 21] width 28 height 18
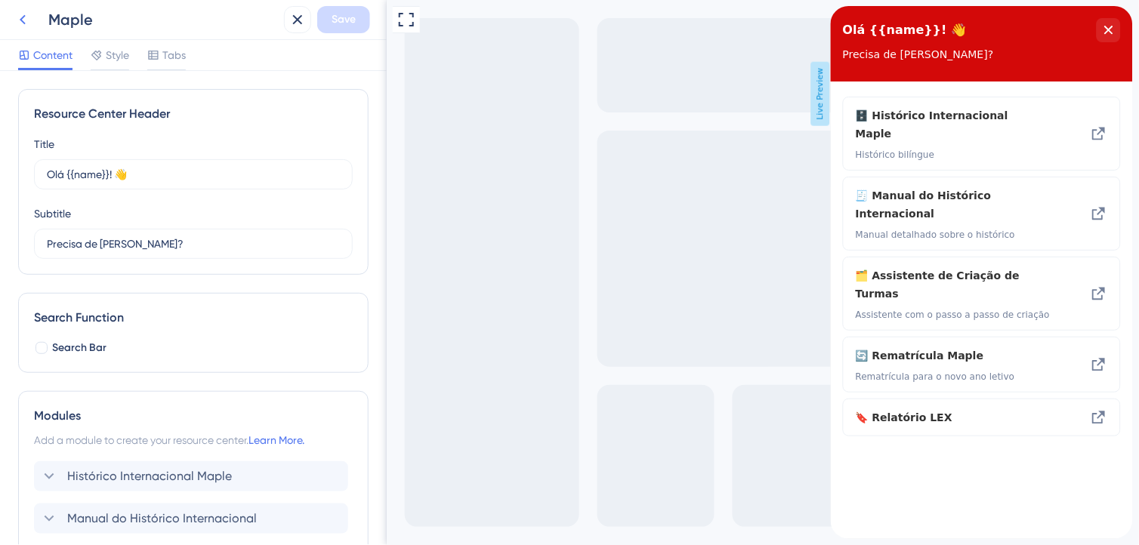
click at [23, 15] on icon at bounding box center [23, 20] width 18 height 18
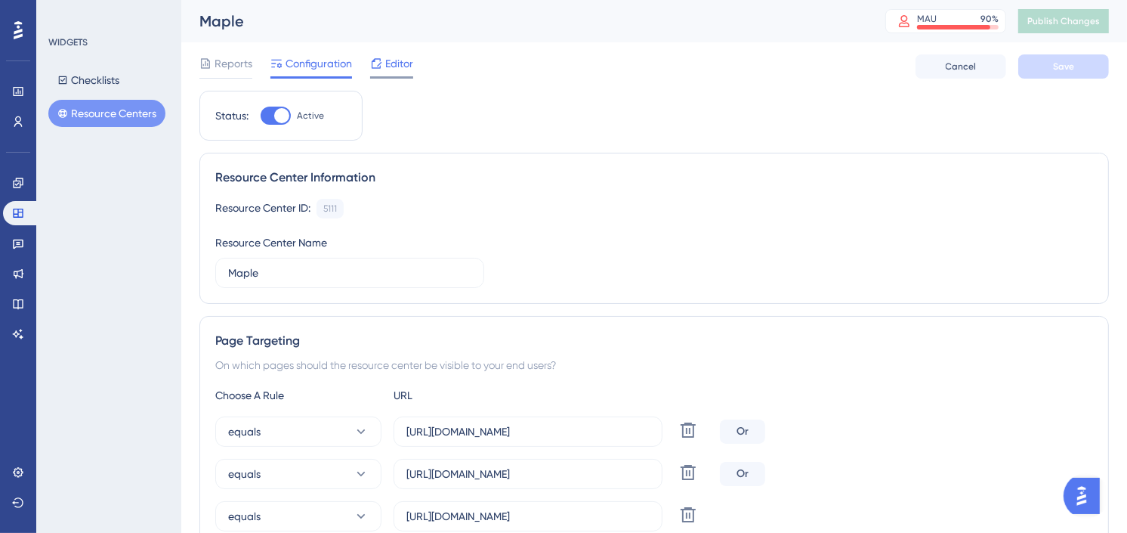
click at [386, 57] on span "Editor" at bounding box center [399, 63] width 28 height 18
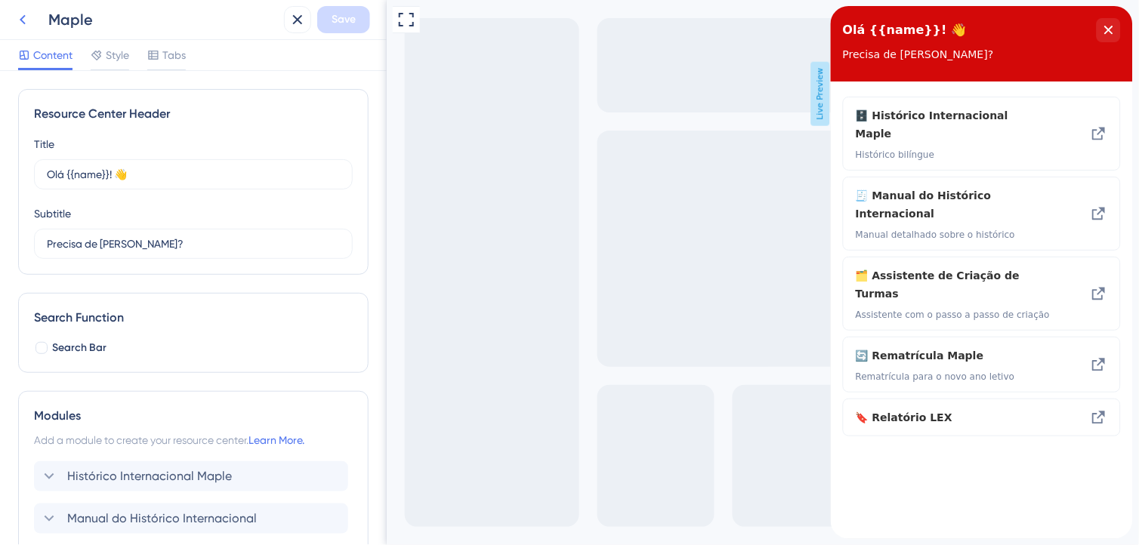
click at [17, 23] on icon at bounding box center [23, 20] width 18 height 18
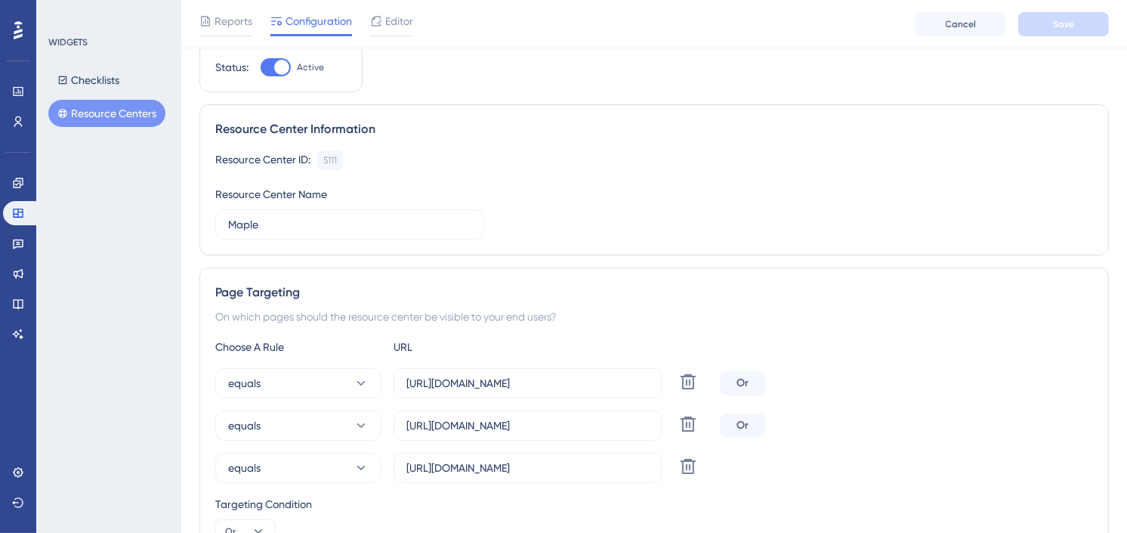
scroll to position [84, 0]
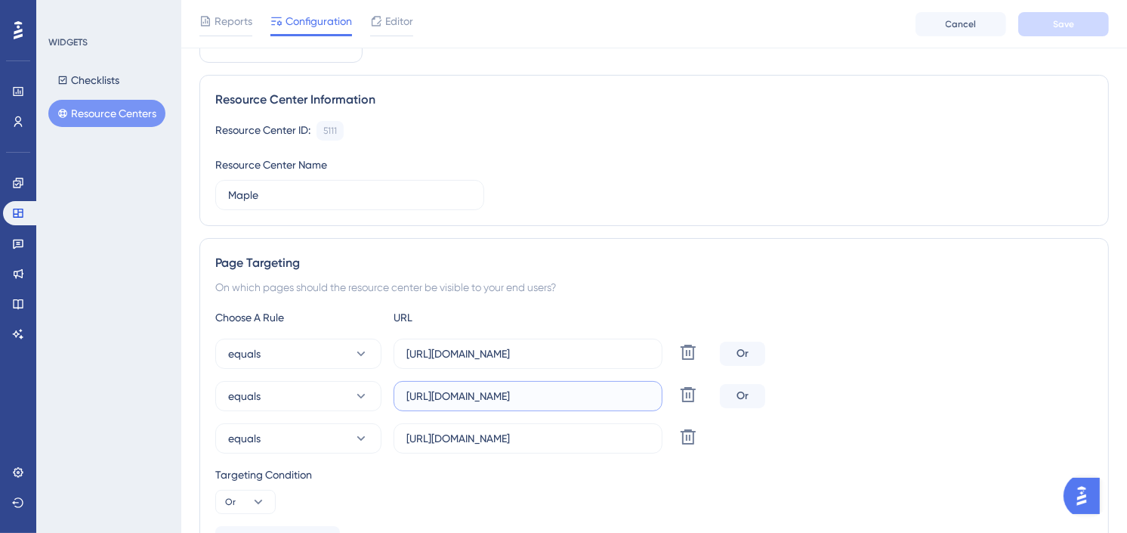
drag, startPoint x: 578, startPoint y: 396, endPoint x: 781, endPoint y: 400, distance: 203.2
click at [781, 400] on div "equals https://www.sponteeducacional.net.br/SPCad/Alunos.aspx Delete Or" at bounding box center [654, 396] width 878 height 30
drag, startPoint x: 582, startPoint y: 358, endPoint x: 884, endPoint y: 382, distance: 302.3
click at [854, 357] on div "equals https://www.sponteeducacional.net.br/SPPed/Turmas.aspx Delete Or" at bounding box center [654, 353] width 878 height 30
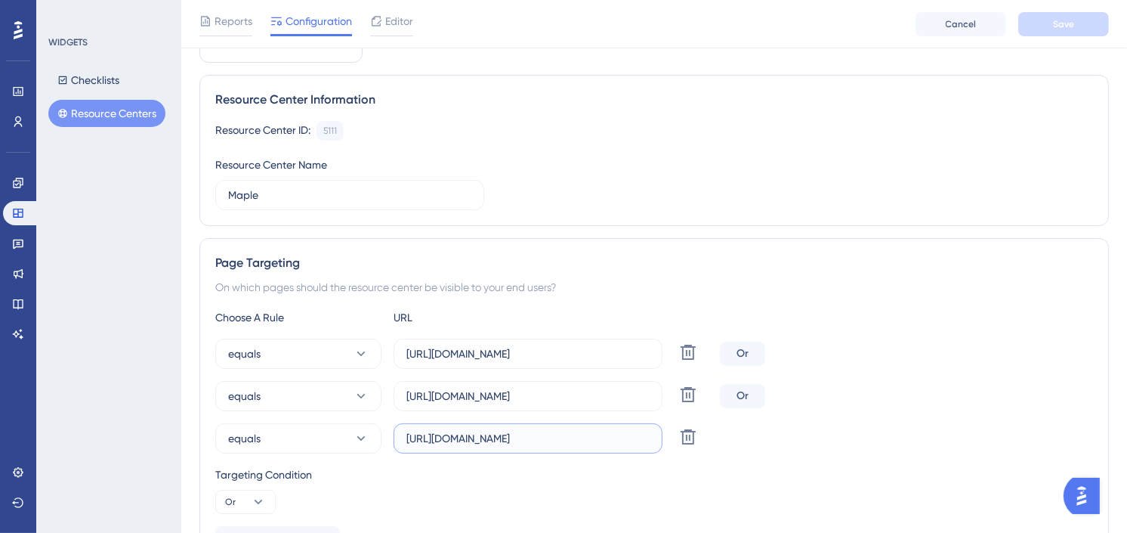
drag, startPoint x: 579, startPoint y: 443, endPoint x: 881, endPoint y: 438, distance: 302.2
click at [881, 438] on div "equals https://www.sponteeducacional.net.br/Home.aspx Delete" at bounding box center [654, 438] width 878 height 30
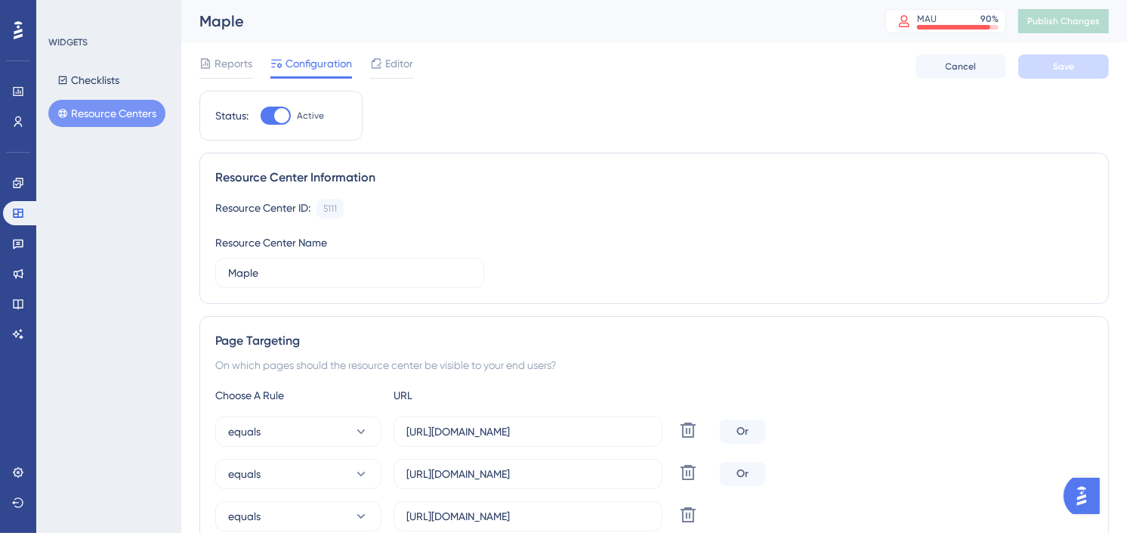
drag, startPoint x: 123, startPoint y: 113, endPoint x: 189, endPoint y: 122, distance: 66.3
click at [123, 113] on button "Resource Centers" at bounding box center [106, 113] width 117 height 27
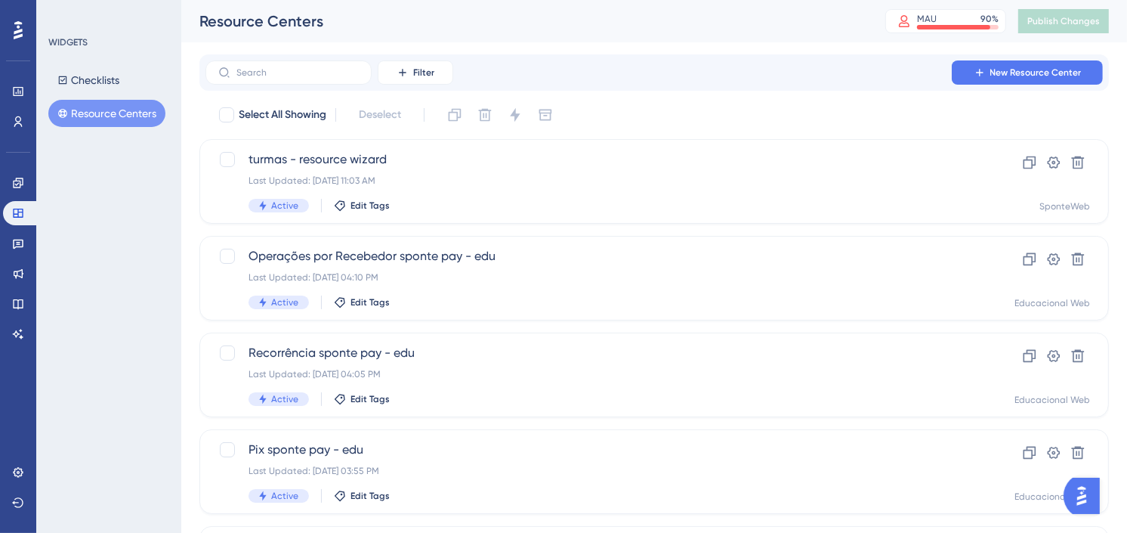
click at [804, 28] on div "Resource Centers" at bounding box center [523, 21] width 648 height 21
drag, startPoint x: 21, startPoint y: 174, endPoint x: 151, endPoint y: 202, distance: 132.7
click at [21, 174] on link at bounding box center [18, 183] width 30 height 24
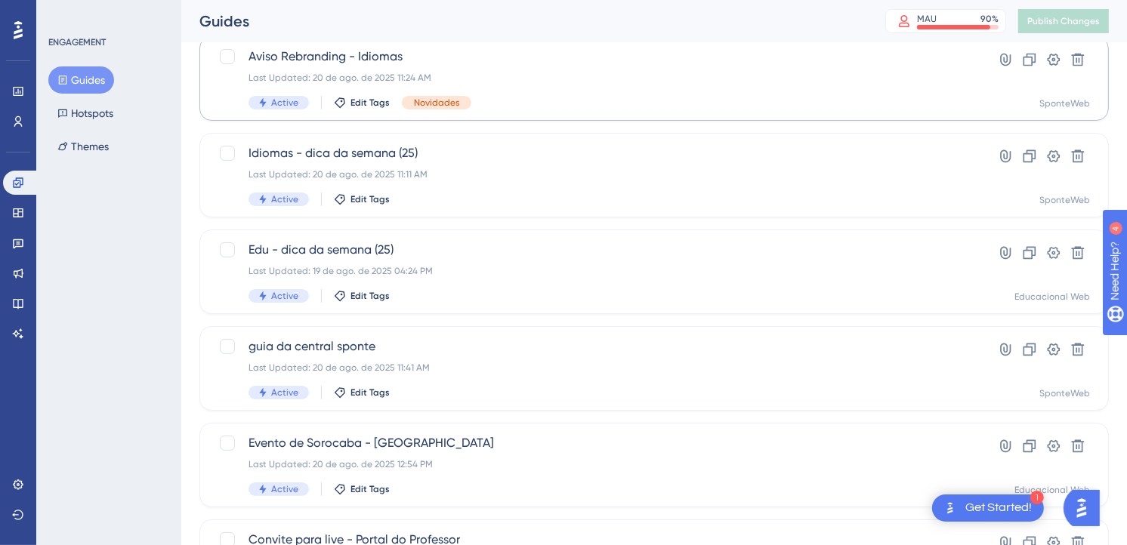
scroll to position [168, 0]
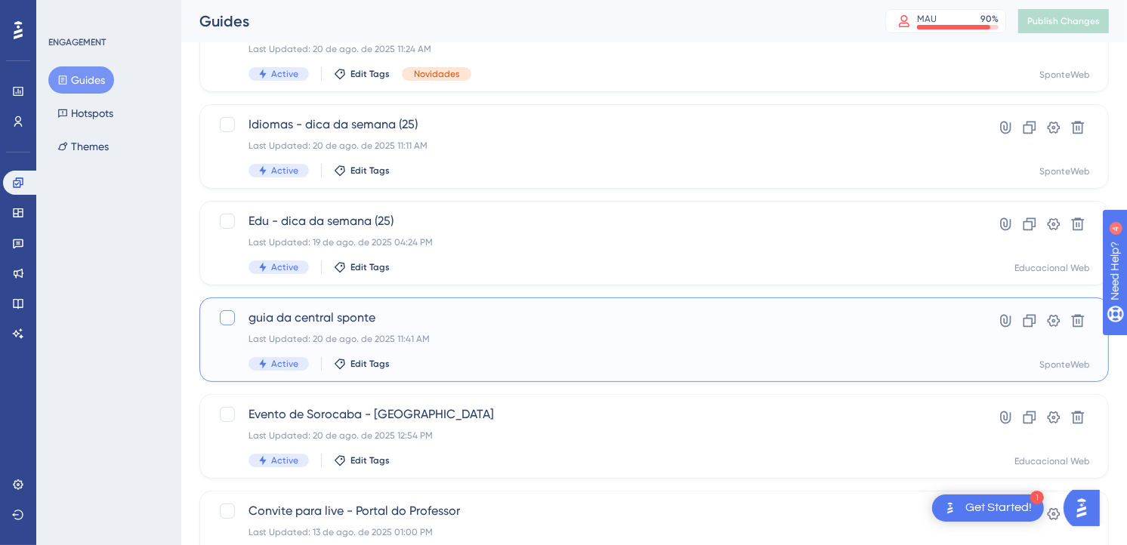
click at [224, 319] on div at bounding box center [227, 317] width 15 height 15
checkbox input "true"
click at [1030, 318] on icon at bounding box center [1029, 321] width 13 height 13
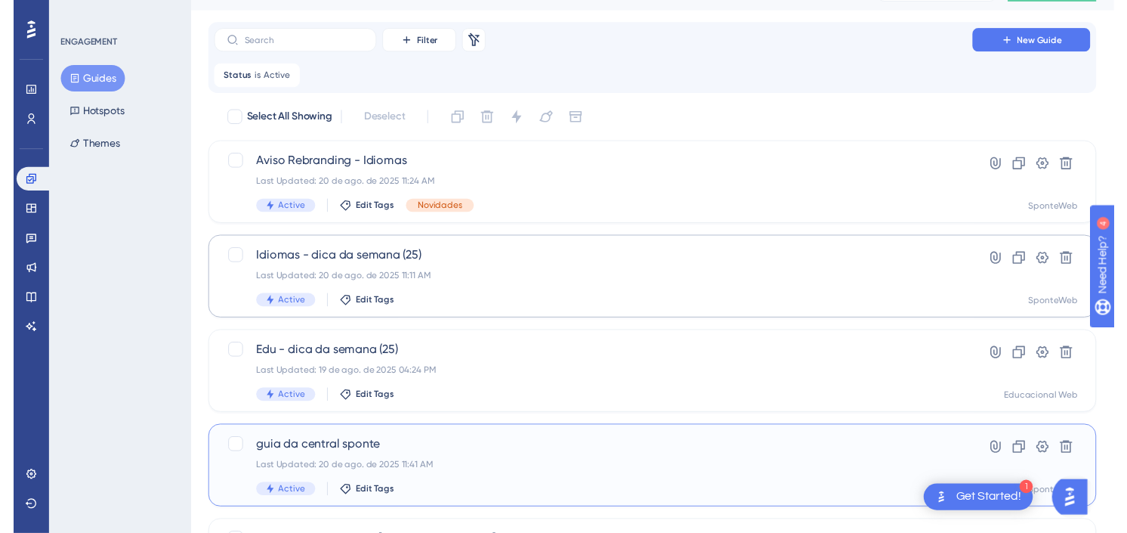
scroll to position [0, 0]
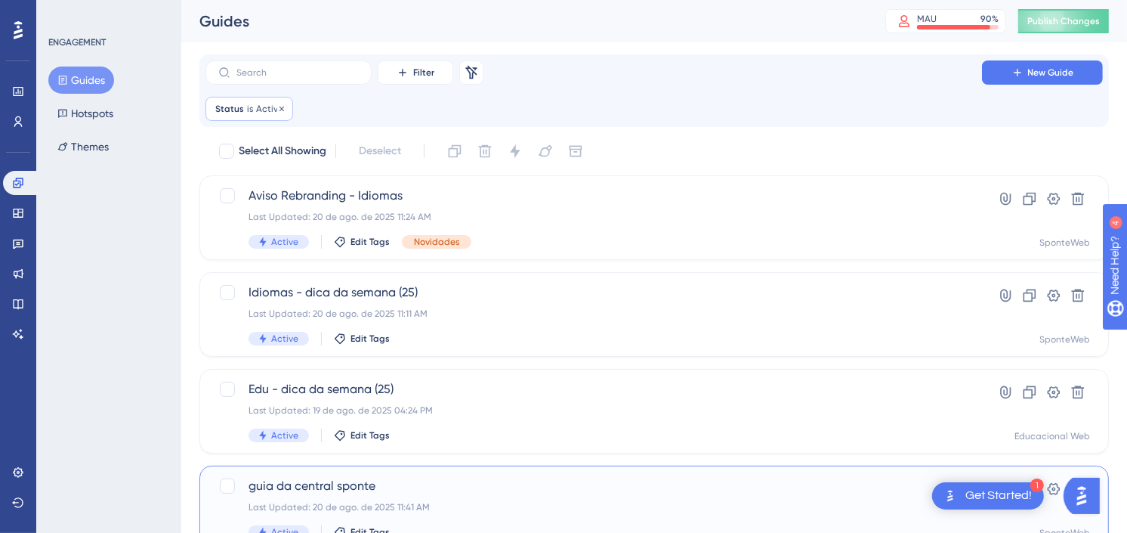
click at [286, 108] on div "Status is Active Active Remove" at bounding box center [249, 109] width 88 height 24
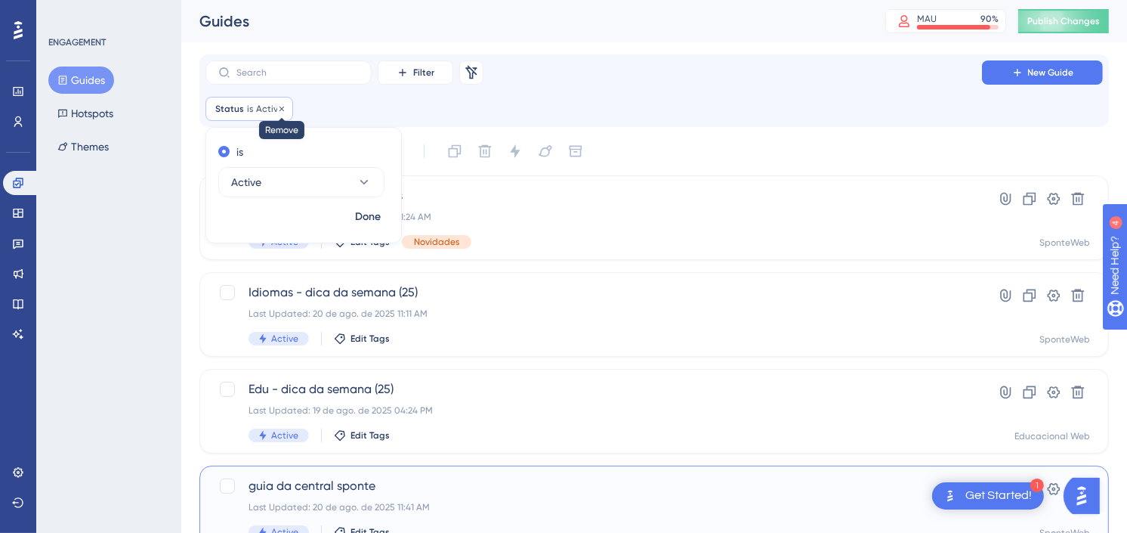
click at [277, 110] on icon at bounding box center [281, 108] width 9 height 9
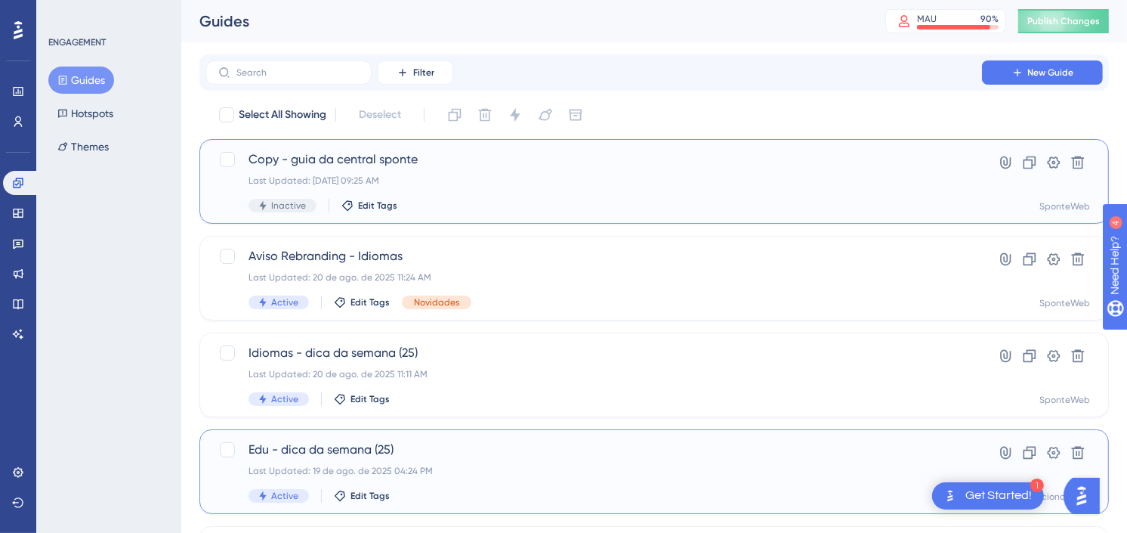
click at [719, 182] on div "Last Updated: 21 de ago. de 2025 09:25 AM" at bounding box center [594, 180] width 690 height 12
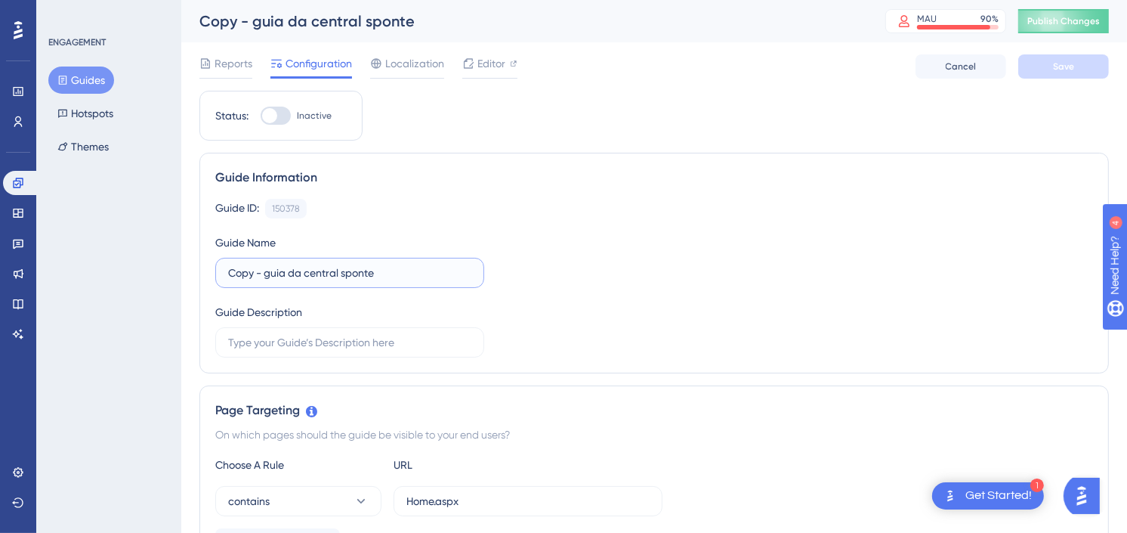
drag, startPoint x: 252, startPoint y: 279, endPoint x: 175, endPoint y: 273, distance: 76.6
type input "eu - guia da central sponte"
click at [758, 292] on div "Guide ID: 150378 Copy Guide Name eu - guia da central sponte Guide Description" at bounding box center [654, 278] width 878 height 159
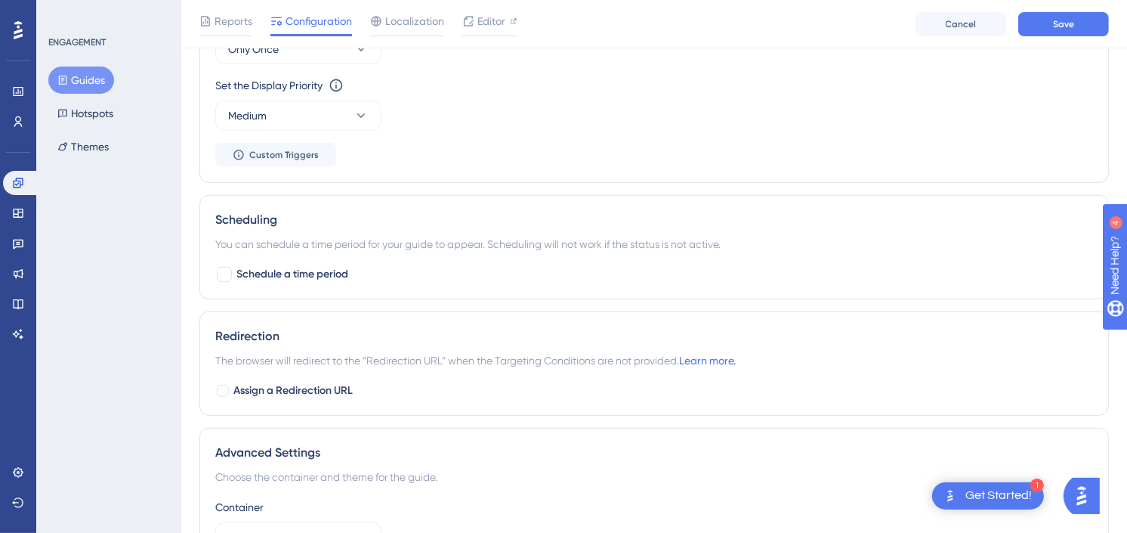
scroll to position [974, 0]
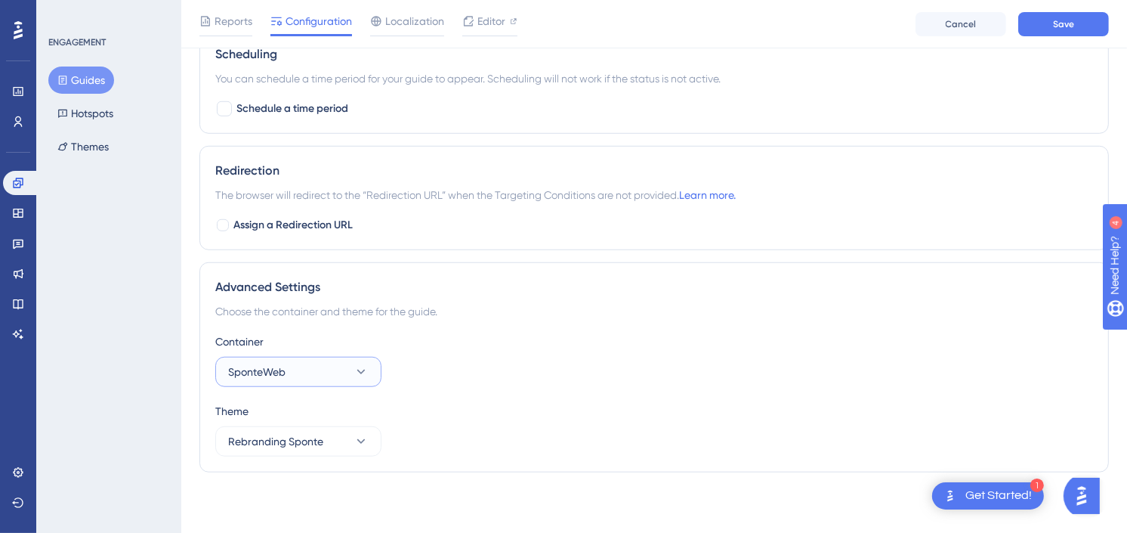
click at [338, 376] on button "SponteWeb" at bounding box center [298, 372] width 166 height 30
click at [276, 443] on span "Educacional Web" at bounding box center [279, 448] width 85 height 18
click at [1071, 23] on span "Save" at bounding box center [1063, 24] width 21 height 12
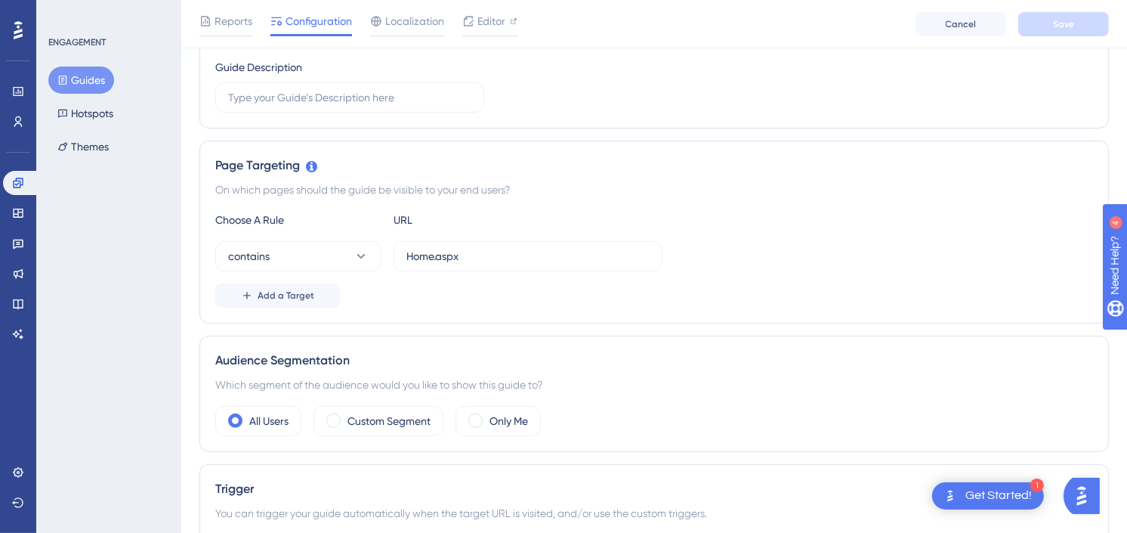
scroll to position [0, 0]
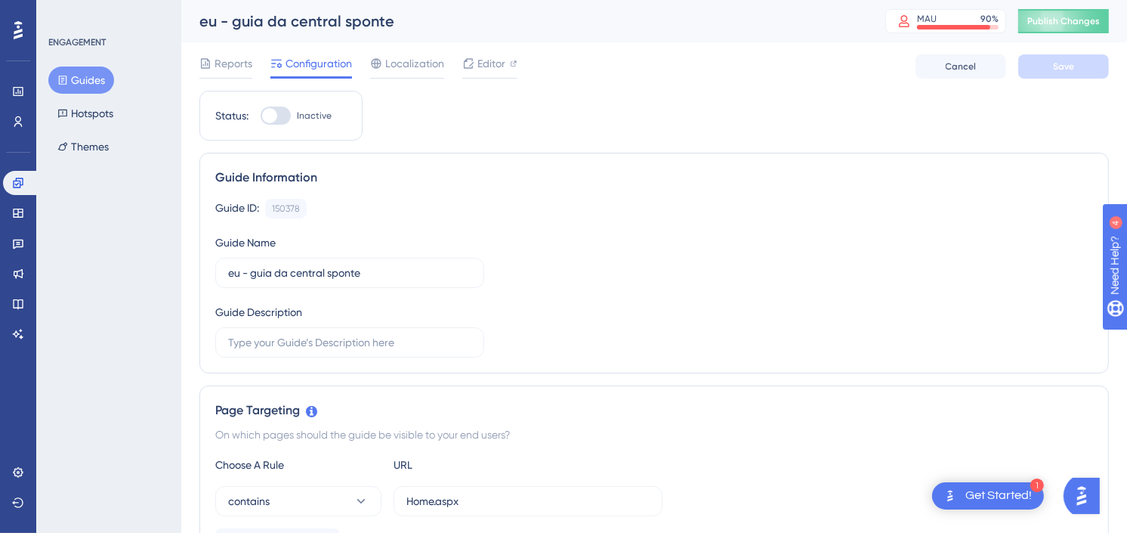
click at [329, 227] on div "Guide ID: 150378 Copy Guide Name eu - guia da central sponte Guide Description" at bounding box center [654, 278] width 878 height 159
click at [97, 69] on button "Guides" at bounding box center [81, 79] width 66 height 27
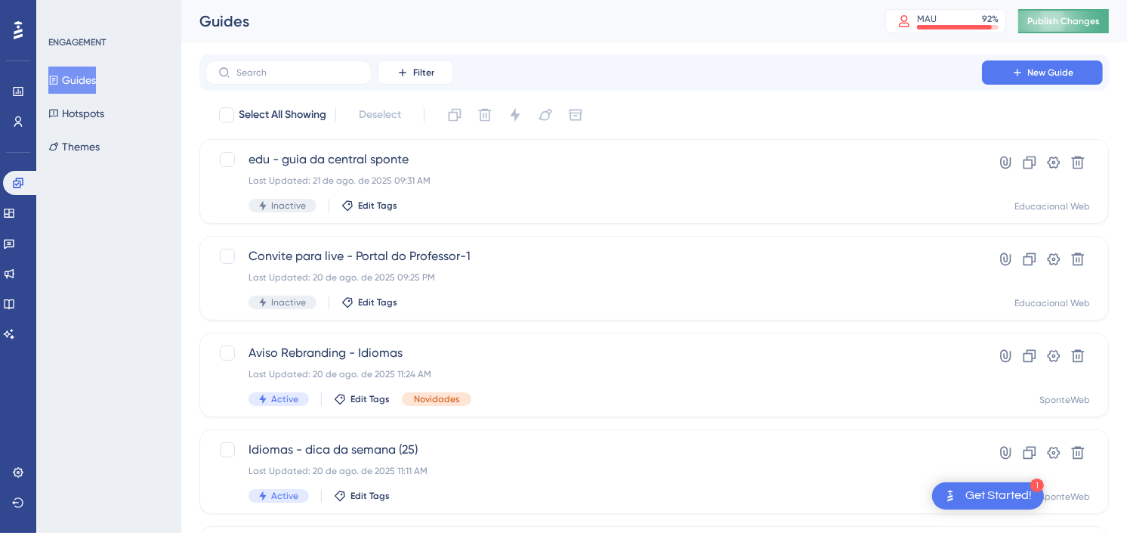
click at [1081, 19] on span "Publish Changes" at bounding box center [1063, 21] width 73 height 12
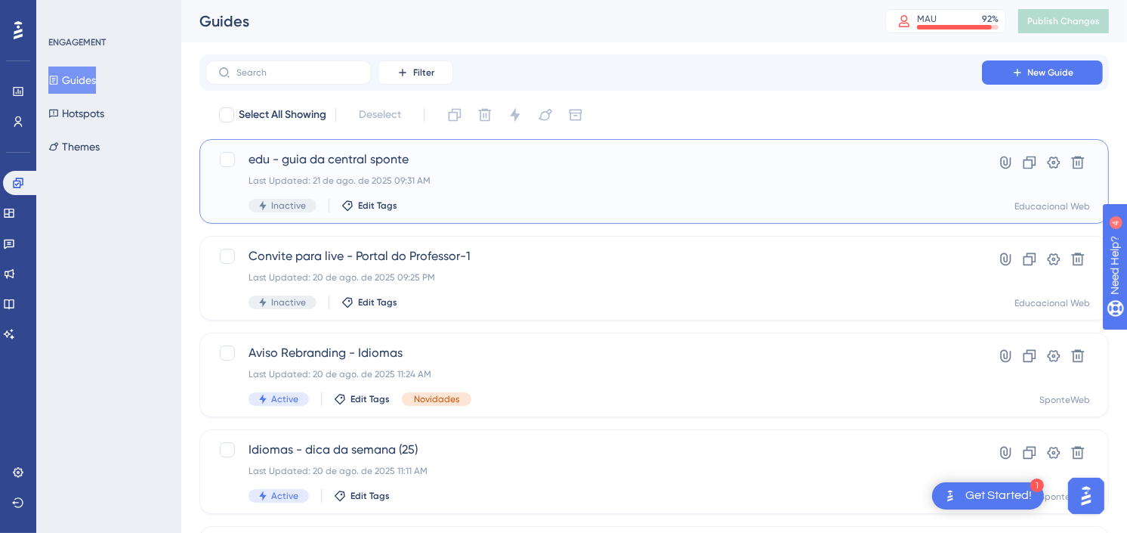
click at [479, 171] on div "edu - guia da central sponte Last Updated: 21 de ago. de 2025 09:31 AM Inactive…" at bounding box center [594, 181] width 690 height 62
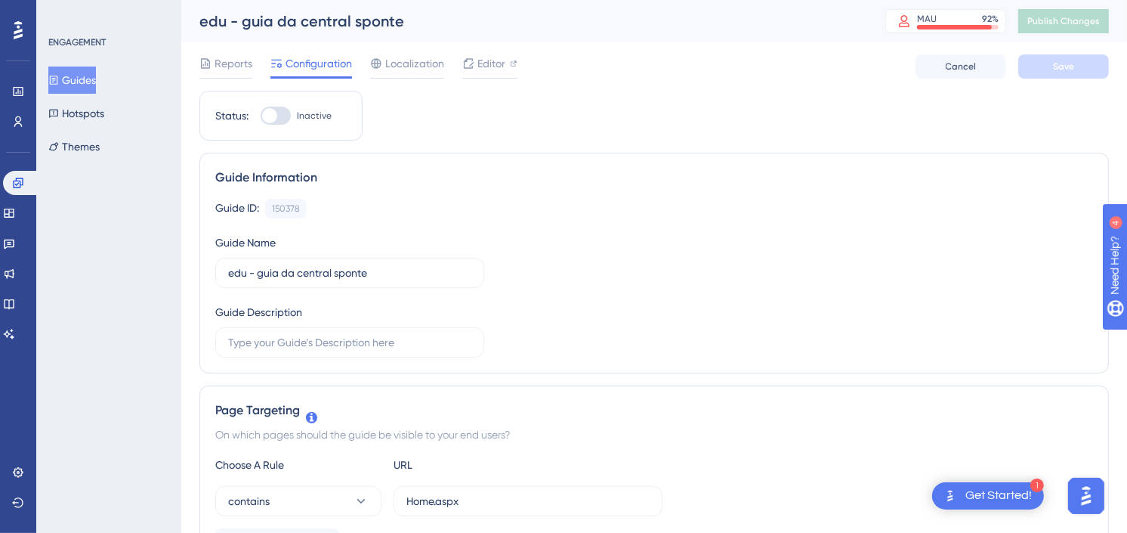
click at [282, 124] on div at bounding box center [276, 116] width 30 height 18
click at [261, 116] on input "Inactive" at bounding box center [260, 116] width 1 height 1
checkbox input "true"
click at [1029, 66] on button "Save" at bounding box center [1063, 66] width 91 height 24
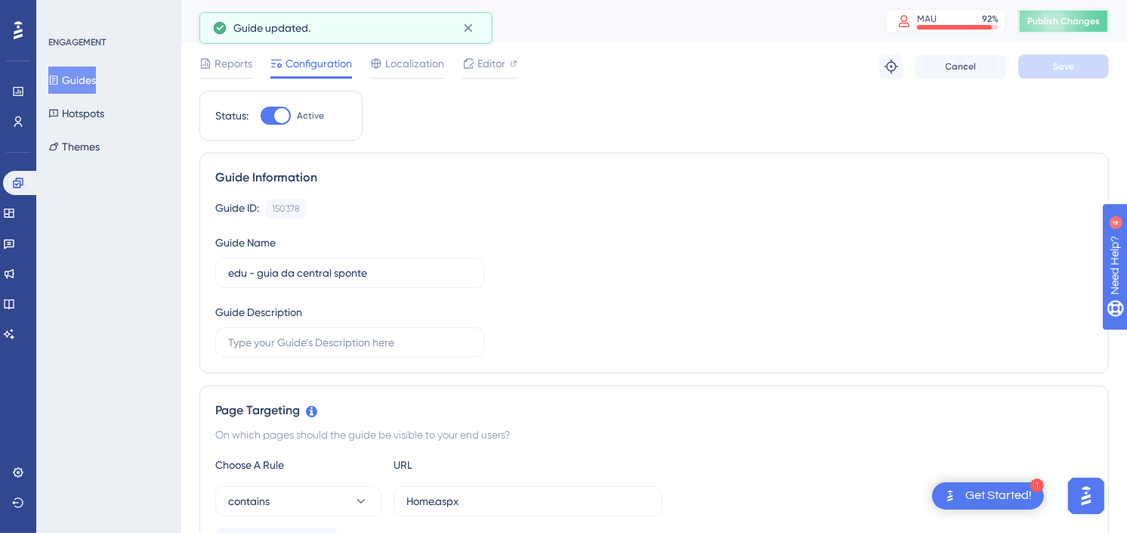
click at [1066, 23] on span "Publish Changes" at bounding box center [1063, 21] width 73 height 12
click at [465, 30] on icon at bounding box center [468, 28] width 8 height 8
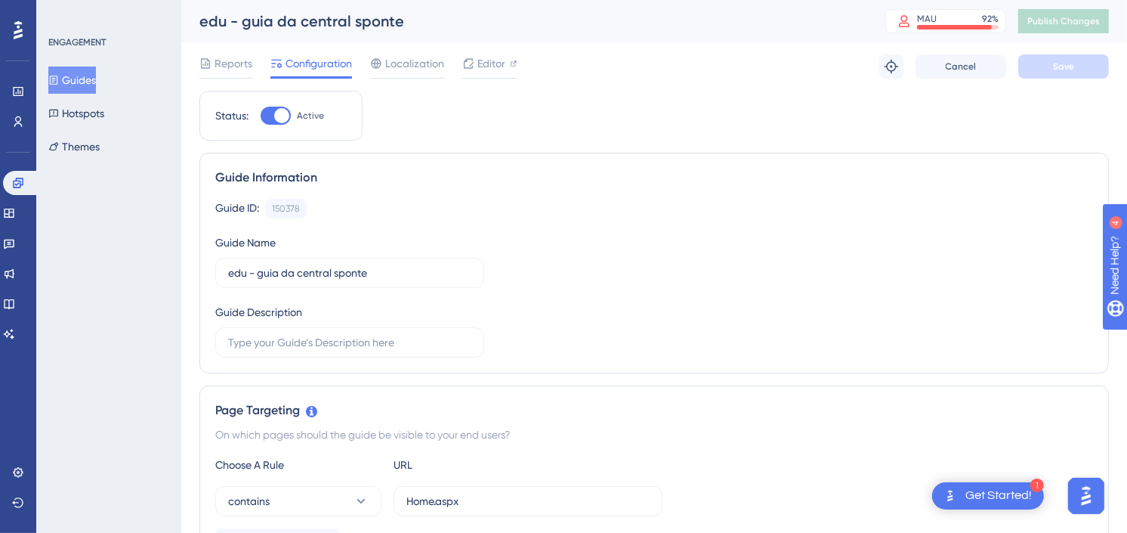
click at [79, 81] on button "Guides" at bounding box center [72, 79] width 48 height 27
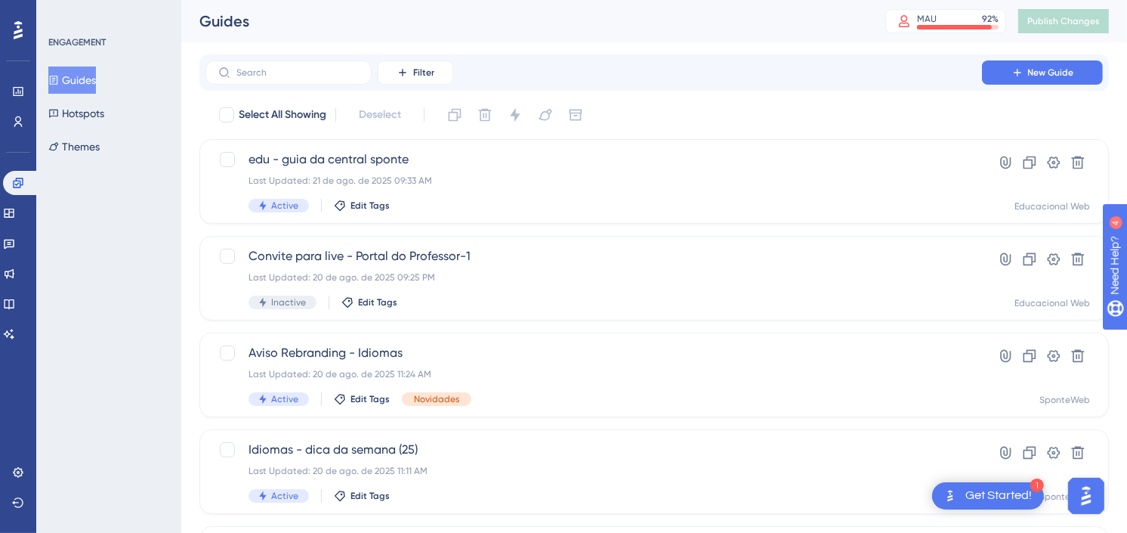
click at [770, 60] on div "Filter New Guide" at bounding box center [653, 72] width 897 height 24
click at [736, 56] on div "Filter New Guide" at bounding box center [653, 72] width 909 height 36
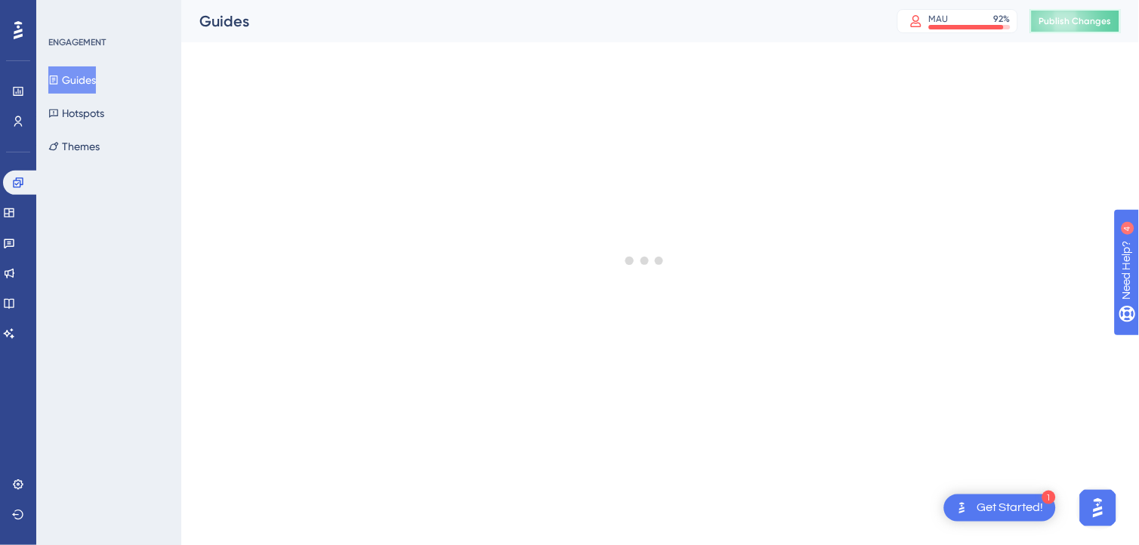
click at [1093, 20] on span "Publish Changes" at bounding box center [1075, 21] width 73 height 12
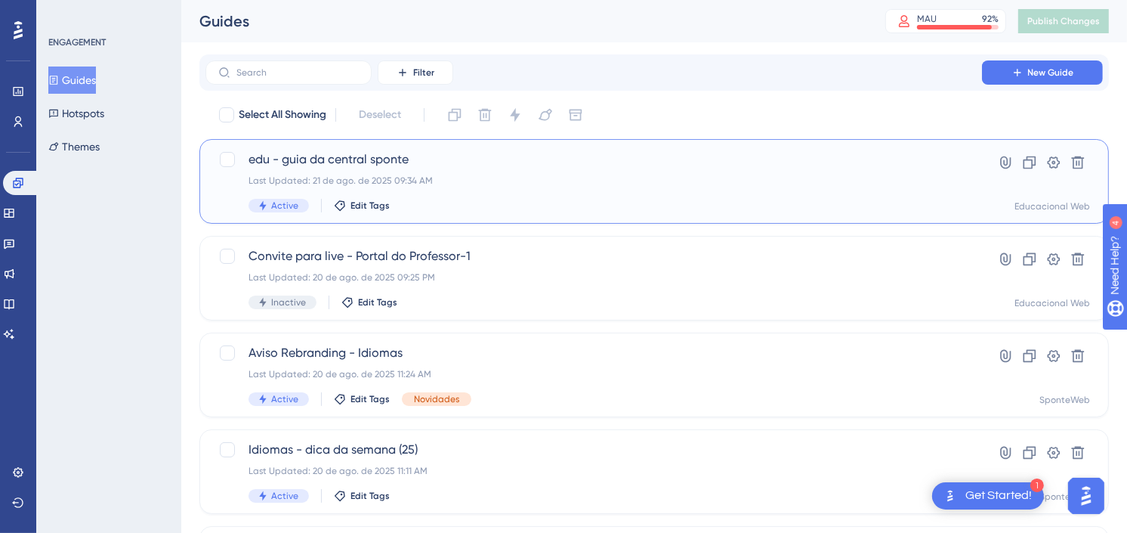
click at [549, 167] on span "edu - guia da central sponte" at bounding box center [594, 159] width 690 height 18
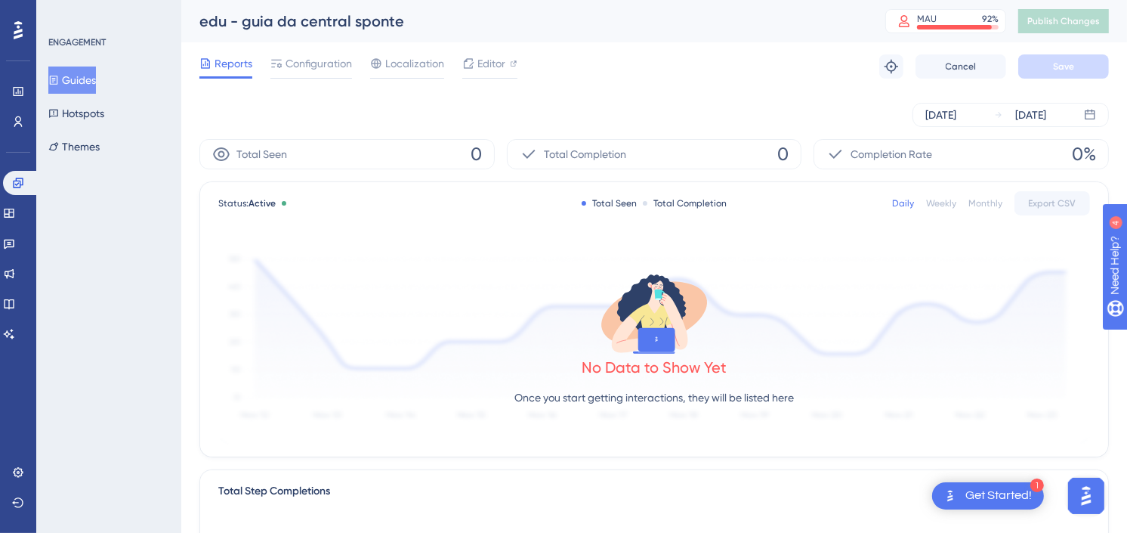
drag, startPoint x: 330, startPoint y: 69, endPoint x: 335, endPoint y: 79, distance: 10.5
click at [330, 69] on span "Configuration" at bounding box center [319, 63] width 66 height 18
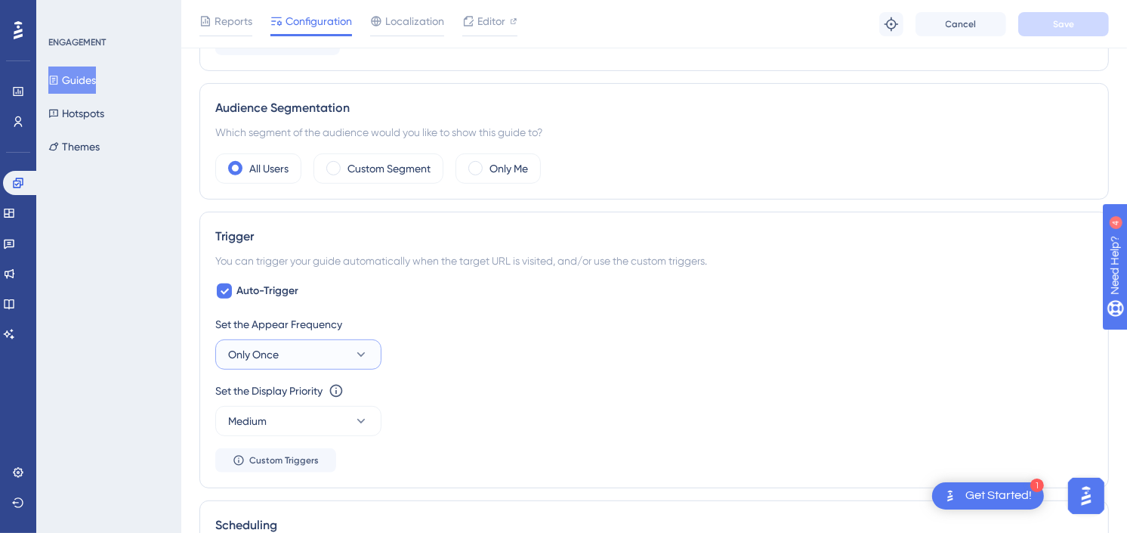
click at [276, 360] on span "Only Once" at bounding box center [253, 354] width 51 height 18
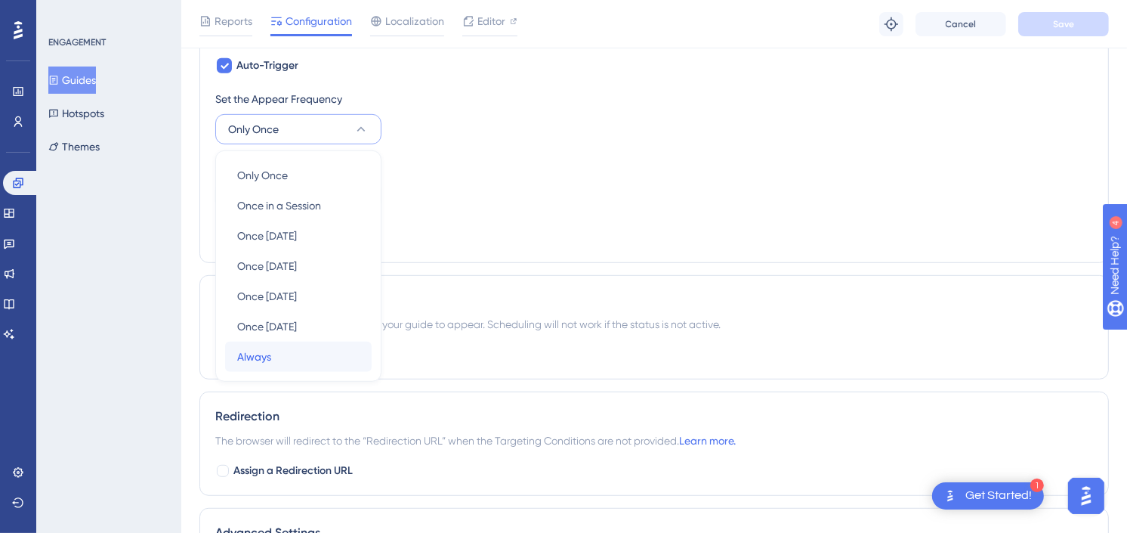
drag, startPoint x: 276, startPoint y: 357, endPoint x: 302, endPoint y: 352, distance: 27.0
click at [276, 357] on div "Always Always" at bounding box center [298, 356] width 122 height 30
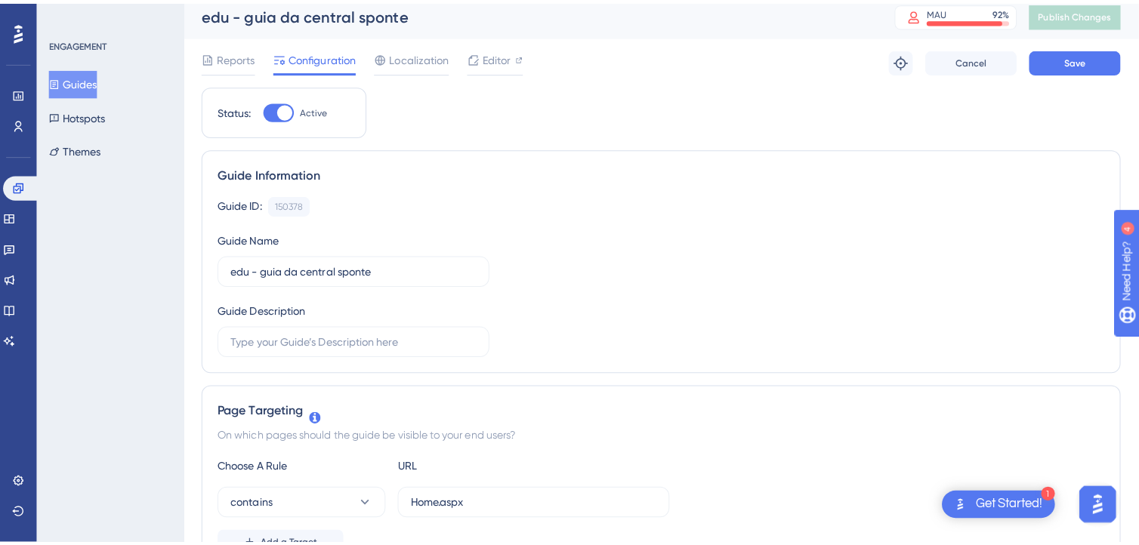
scroll to position [0, 0]
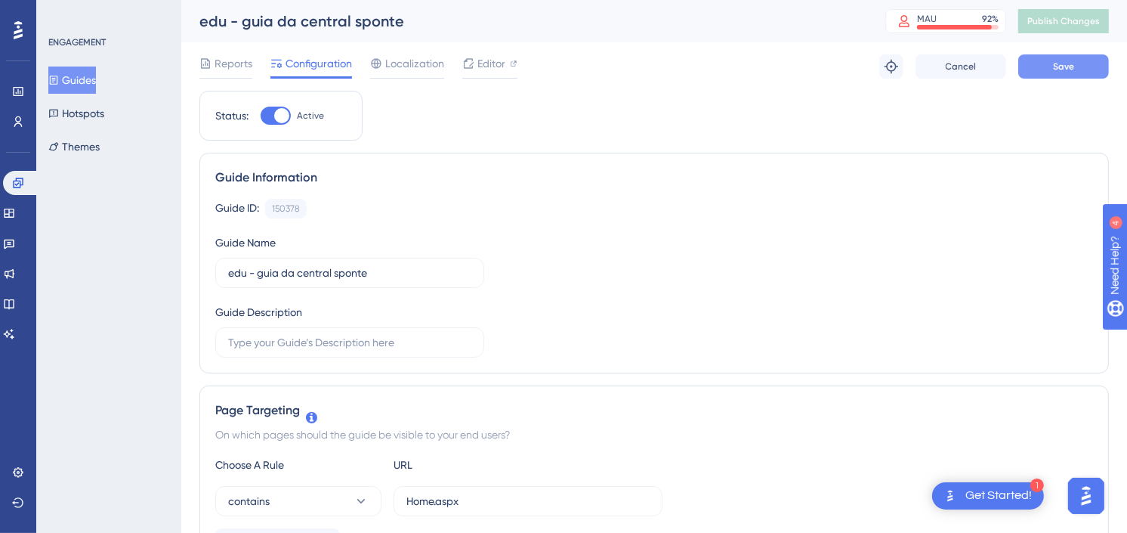
click at [1073, 63] on span "Save" at bounding box center [1063, 66] width 21 height 12
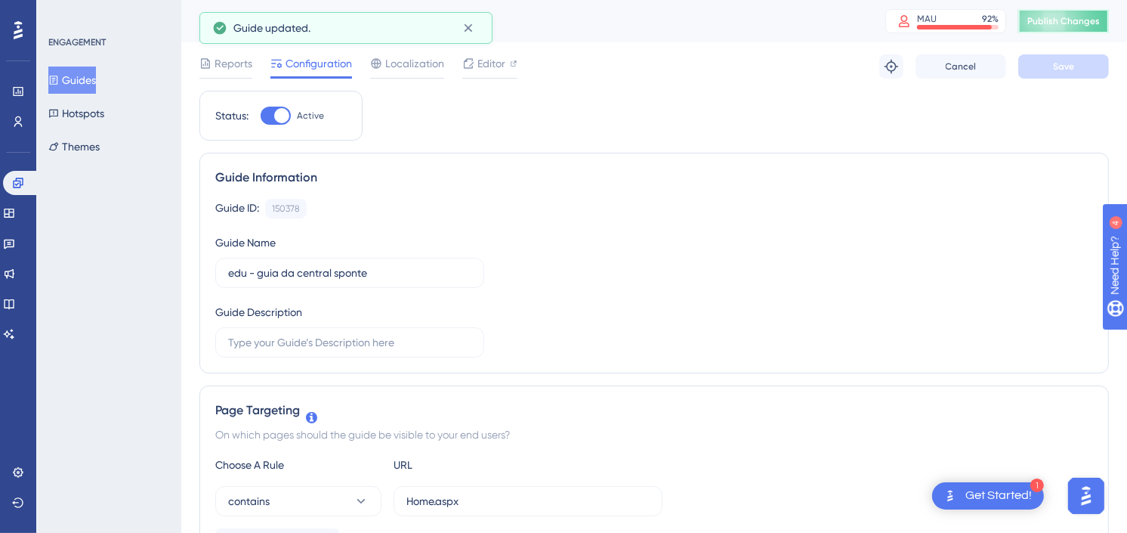
click at [1083, 21] on span "Publish Changes" at bounding box center [1063, 21] width 73 height 12
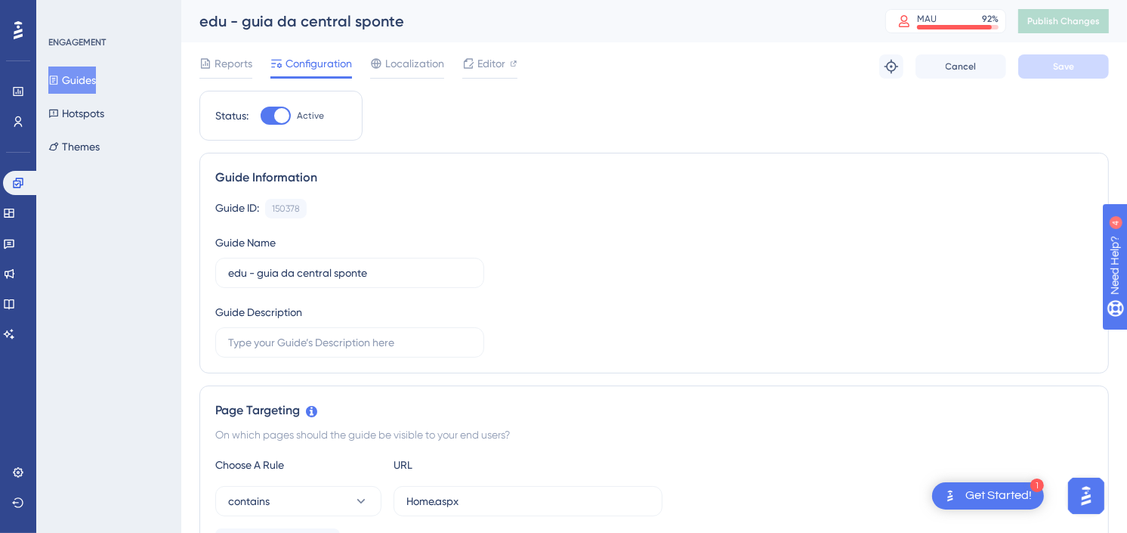
click at [725, 87] on div "Reports Configuration Localization Editor Troubleshoot Cancel Save" at bounding box center [653, 66] width 909 height 48
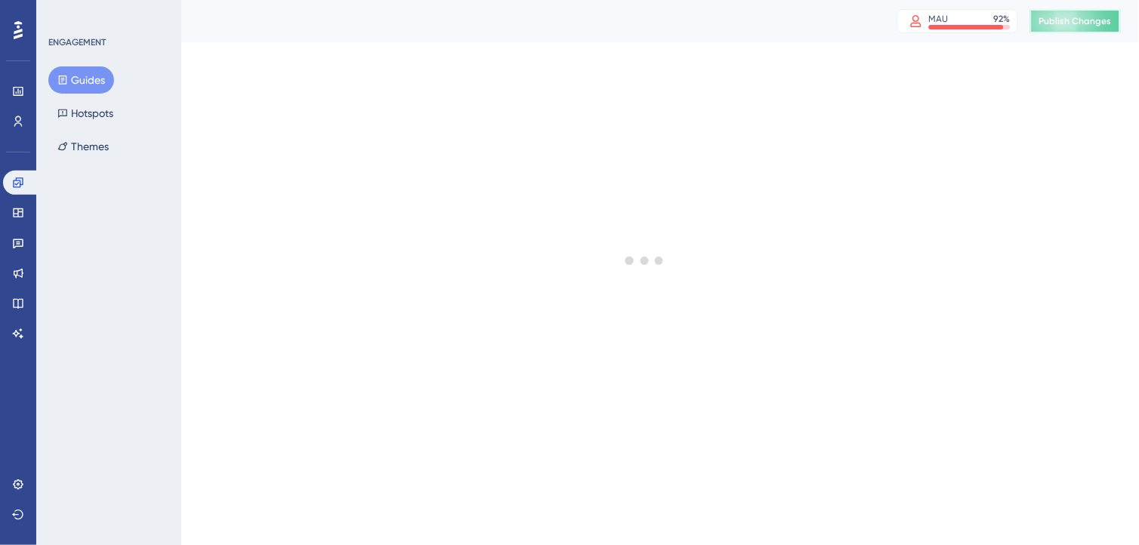
click at [1058, 16] on span "Publish Changes" at bounding box center [1075, 21] width 73 height 12
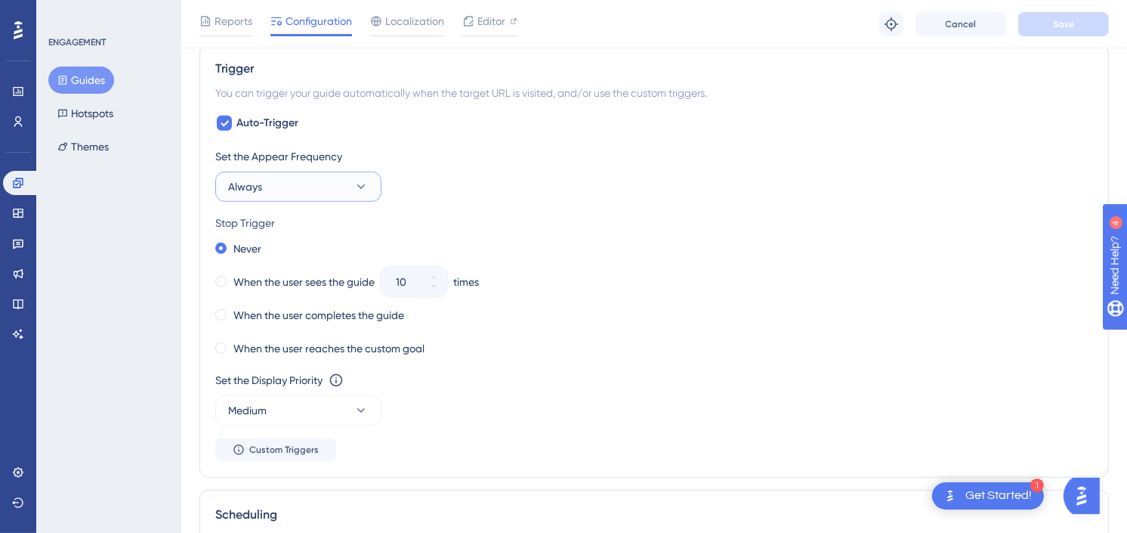
click at [314, 179] on button "Always" at bounding box center [298, 186] width 166 height 30
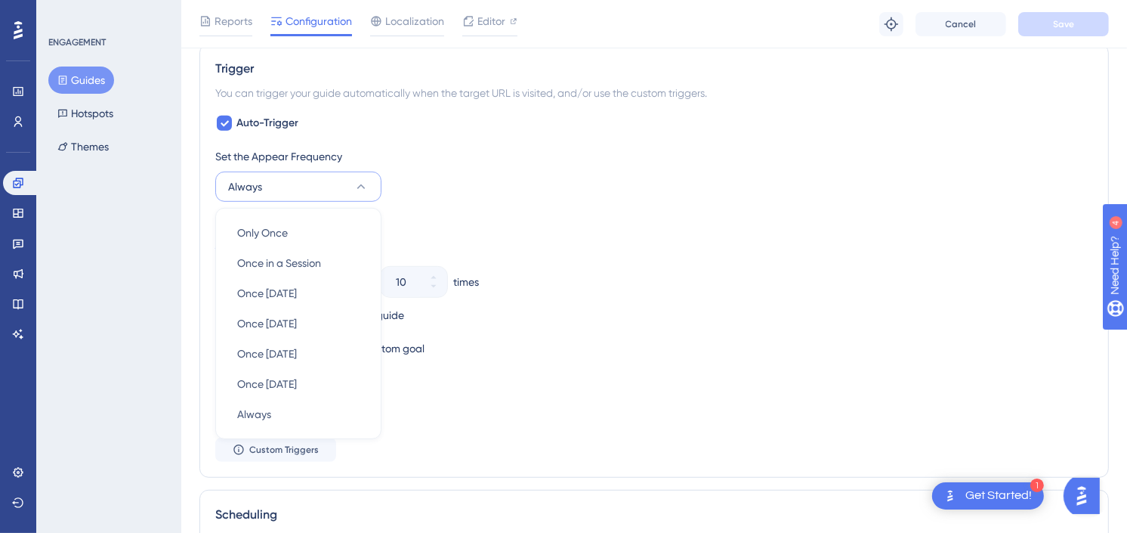
scroll to position [728, 0]
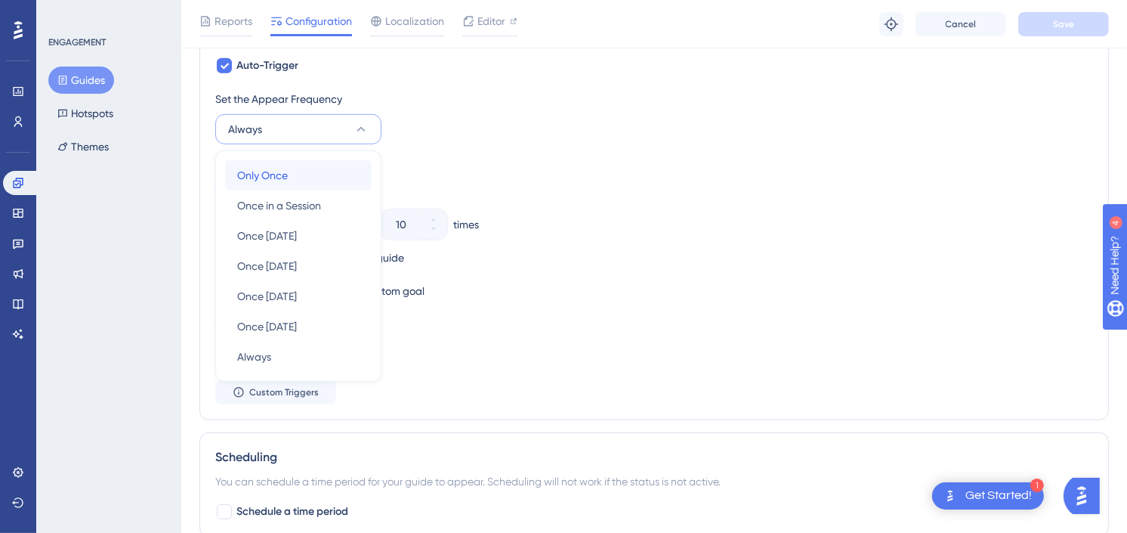
drag, startPoint x: 270, startPoint y: 178, endPoint x: 288, endPoint y: 178, distance: 18.1
click at [270, 178] on span "Only Once" at bounding box center [262, 175] width 51 height 18
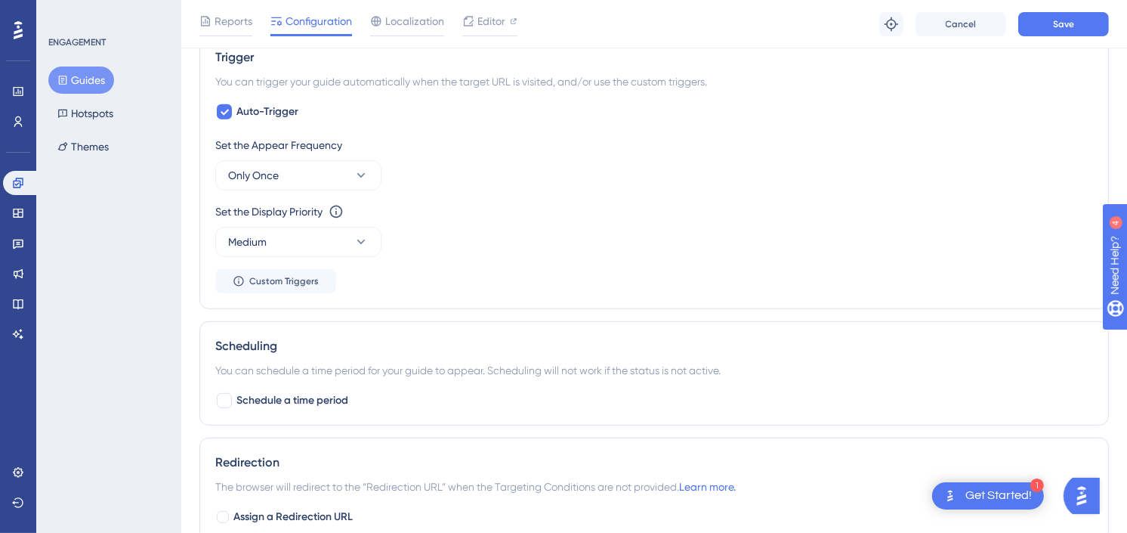
scroll to position [0, 0]
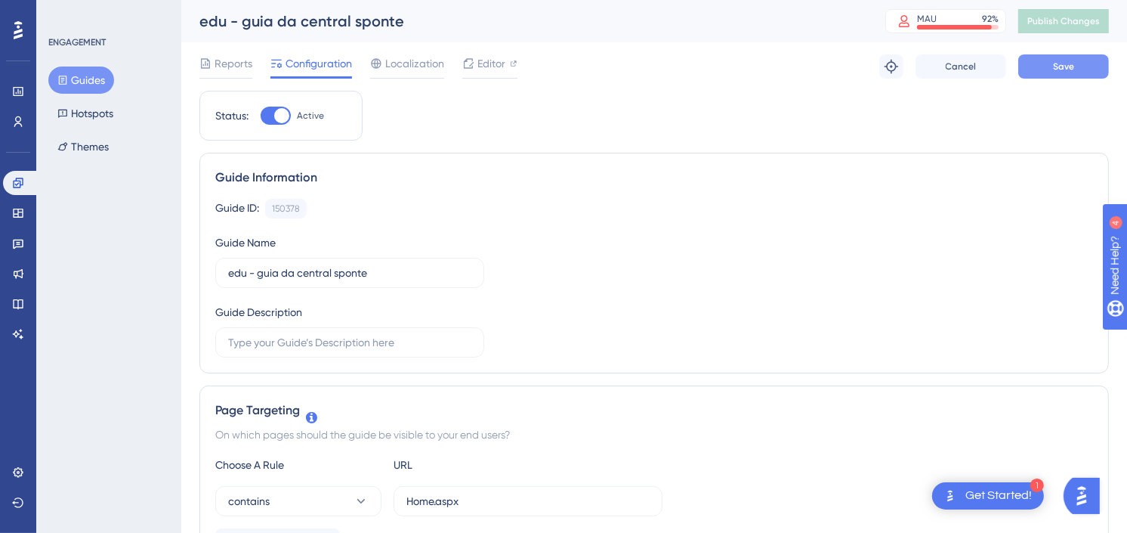
click at [1101, 57] on button "Save" at bounding box center [1063, 66] width 91 height 24
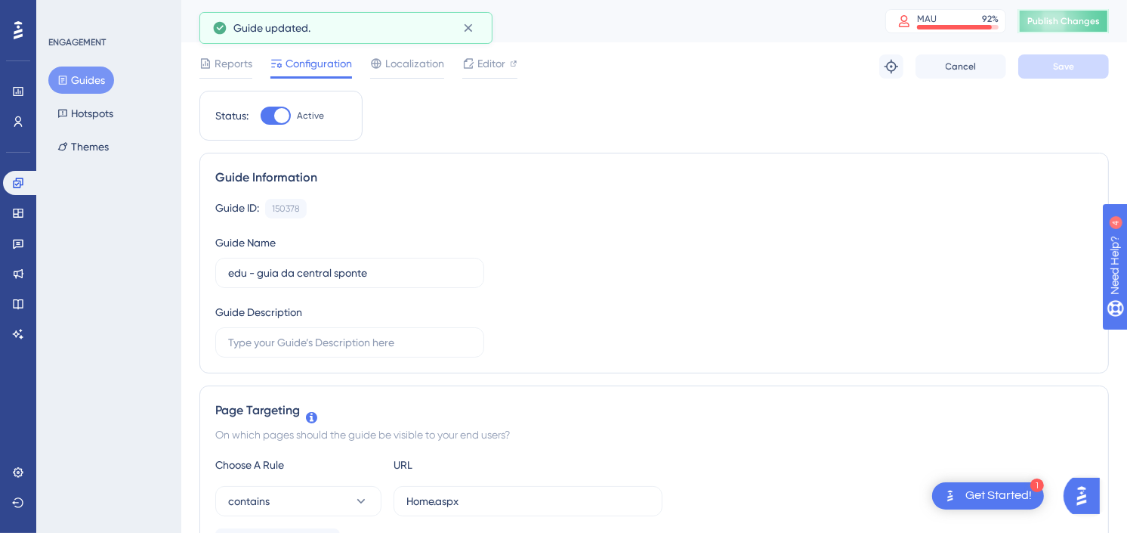
click at [1096, 18] on span "Publish Changes" at bounding box center [1063, 21] width 73 height 12
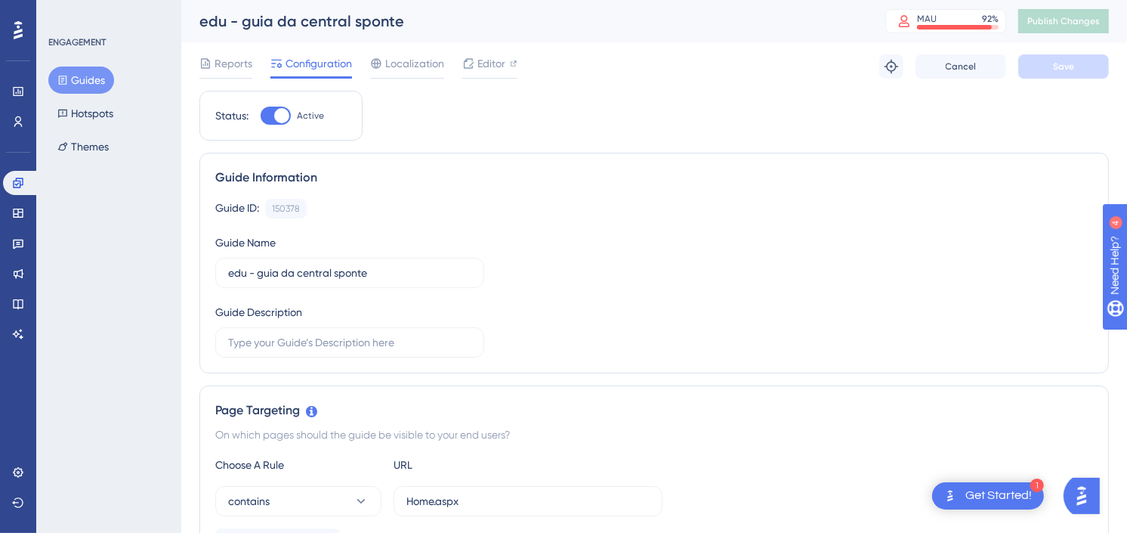
click at [69, 69] on button "Guides" at bounding box center [81, 79] width 66 height 27
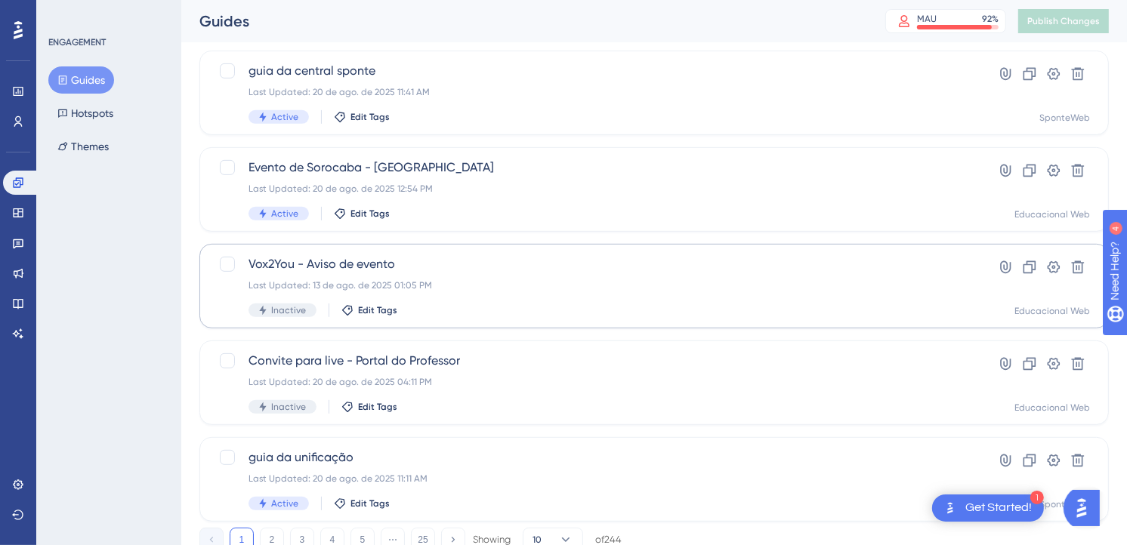
scroll to position [587, 0]
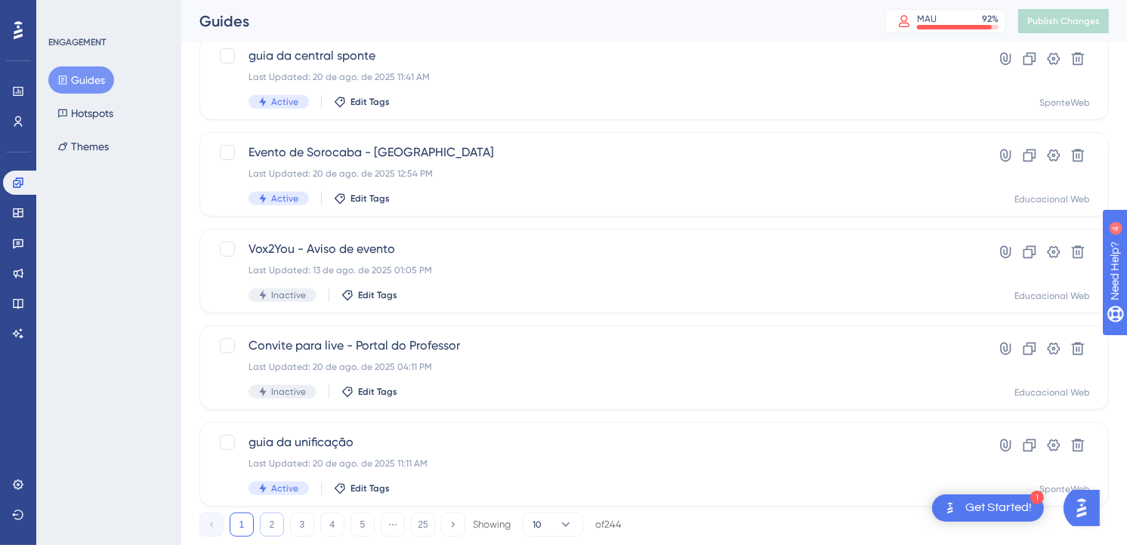
click at [276, 521] on button "2" at bounding box center [272, 525] width 24 height 24
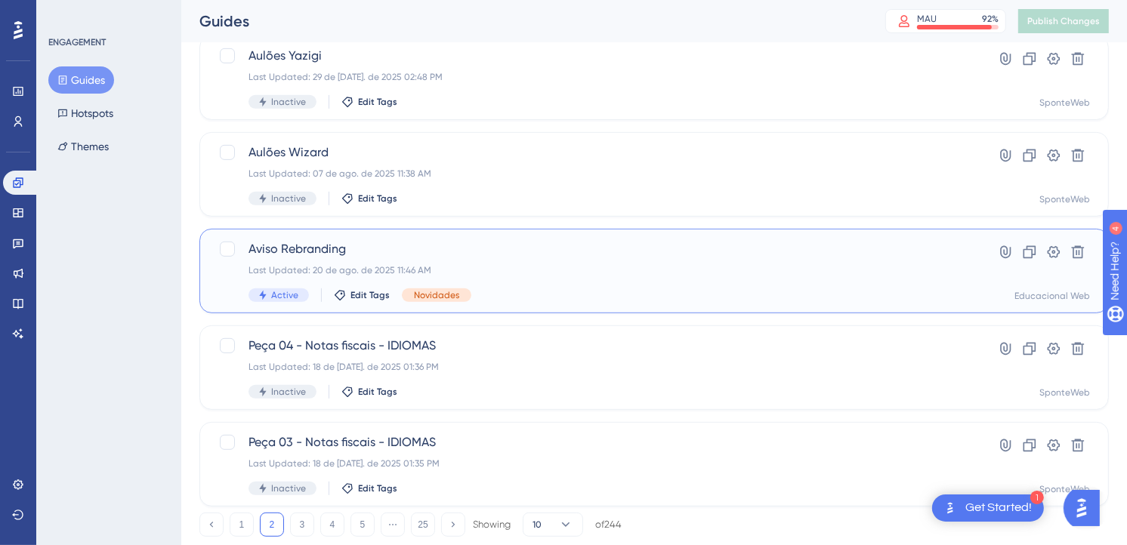
click at [608, 258] on div "Aviso Rebranding Last Updated: 20 de ago. de 2025 11:46 AM Active Edit Tags Nov…" at bounding box center [594, 271] width 690 height 62
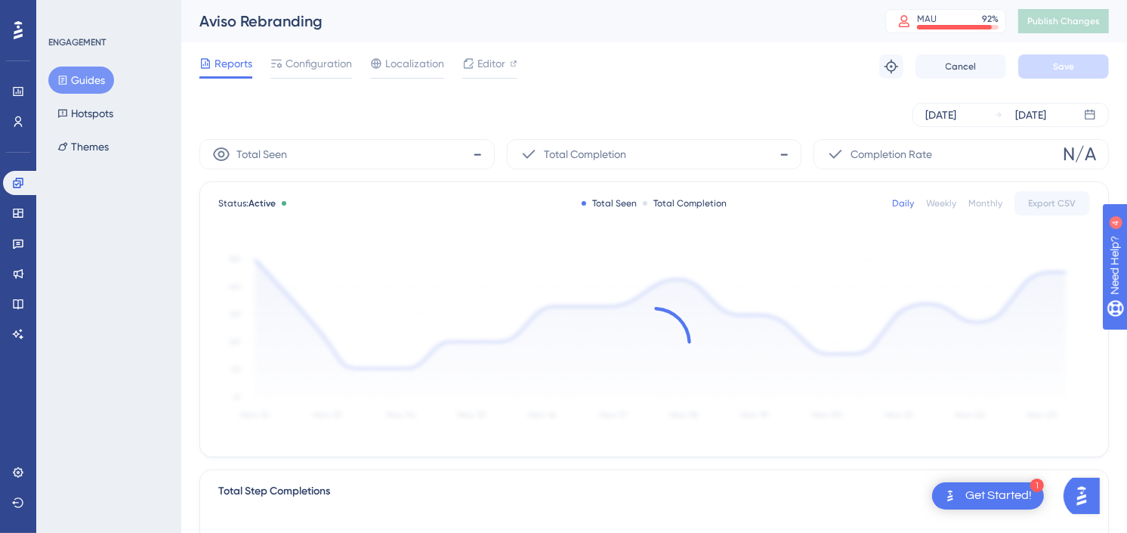
drag, startPoint x: 343, startPoint y: 63, endPoint x: 369, endPoint y: 89, distance: 36.3
click at [343, 63] on span "Configuration" at bounding box center [319, 63] width 66 height 18
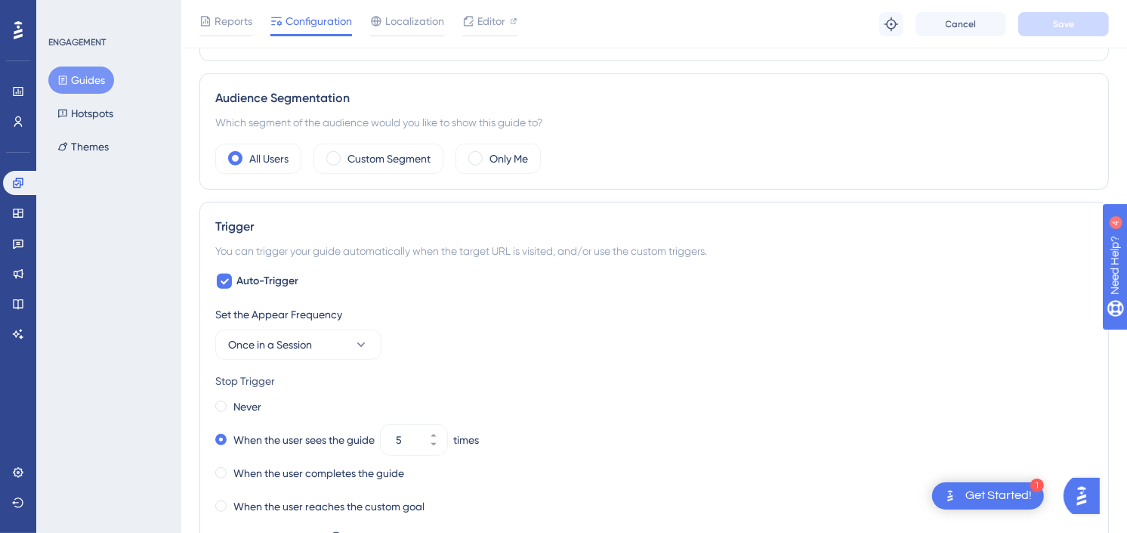
scroll to position [755, 0]
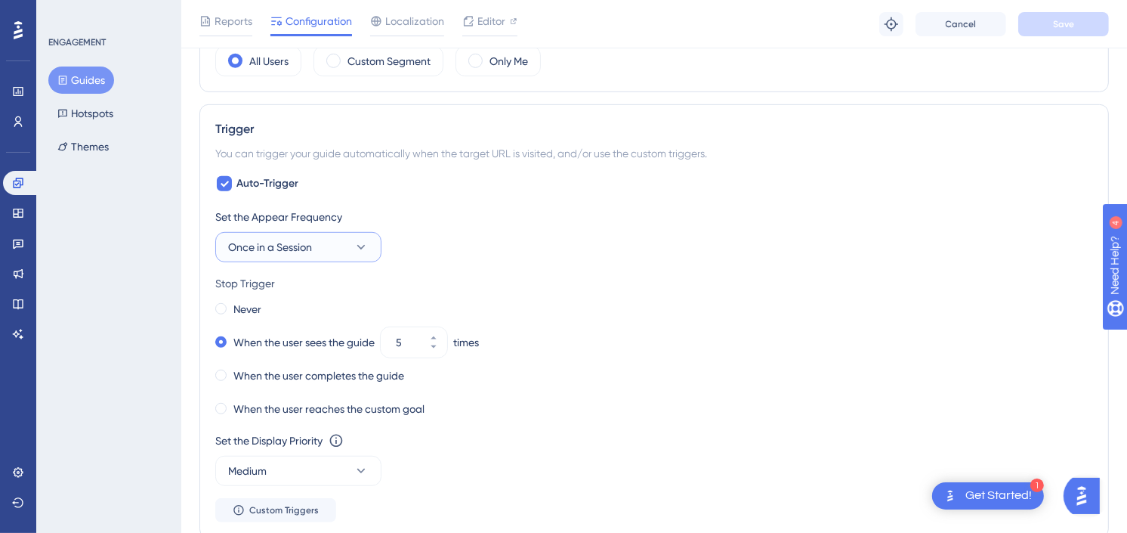
drag, startPoint x: 378, startPoint y: 247, endPoint x: 363, endPoint y: 247, distance: 15.9
click at [378, 247] on button "Once in a Session" at bounding box center [298, 247] width 166 height 30
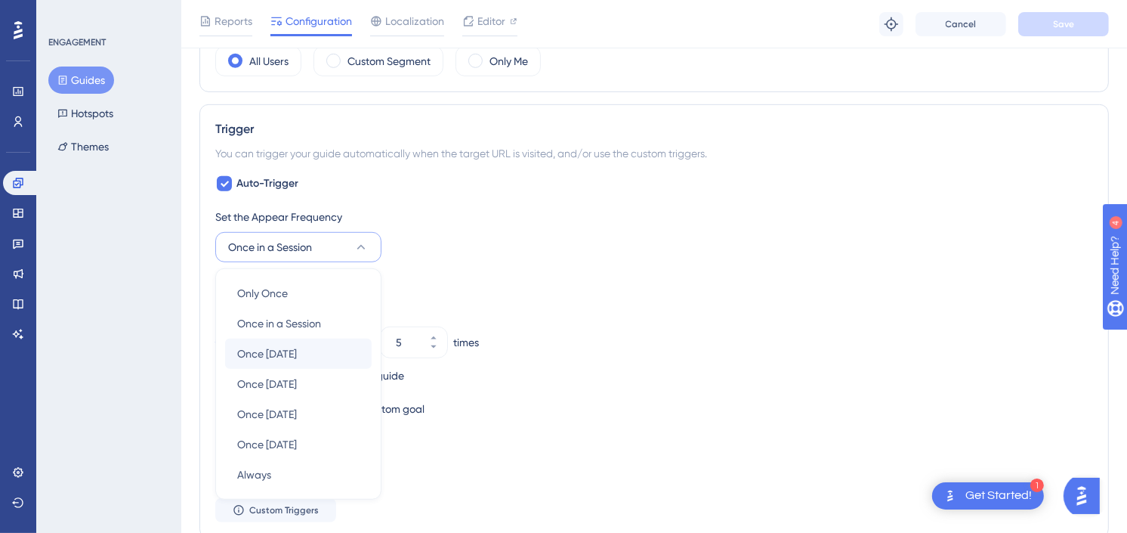
scroll to position [873, 0]
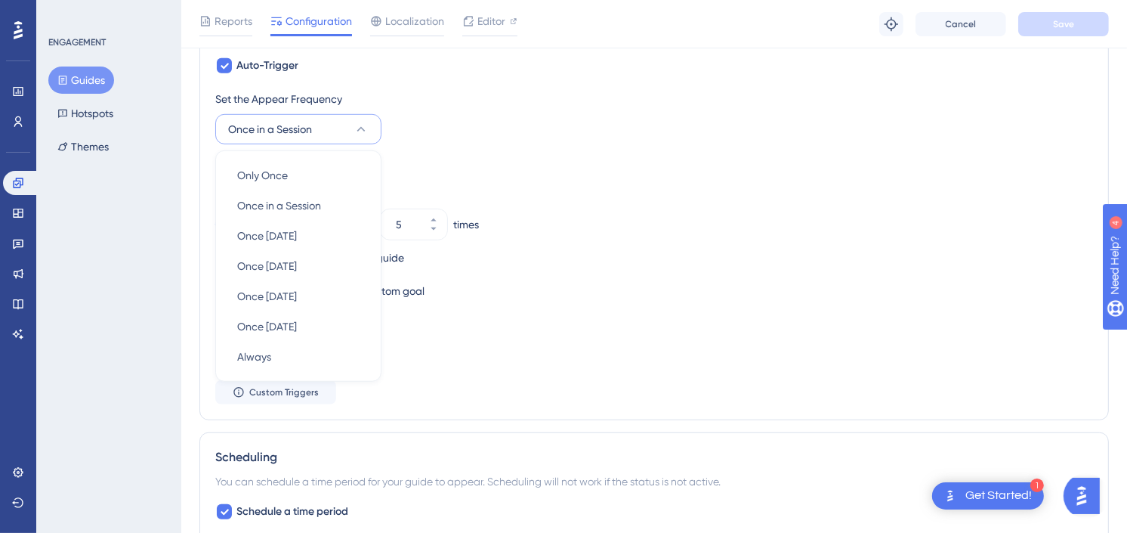
click at [834, 257] on div "When the user completes the guide" at bounding box center [654, 257] width 878 height 21
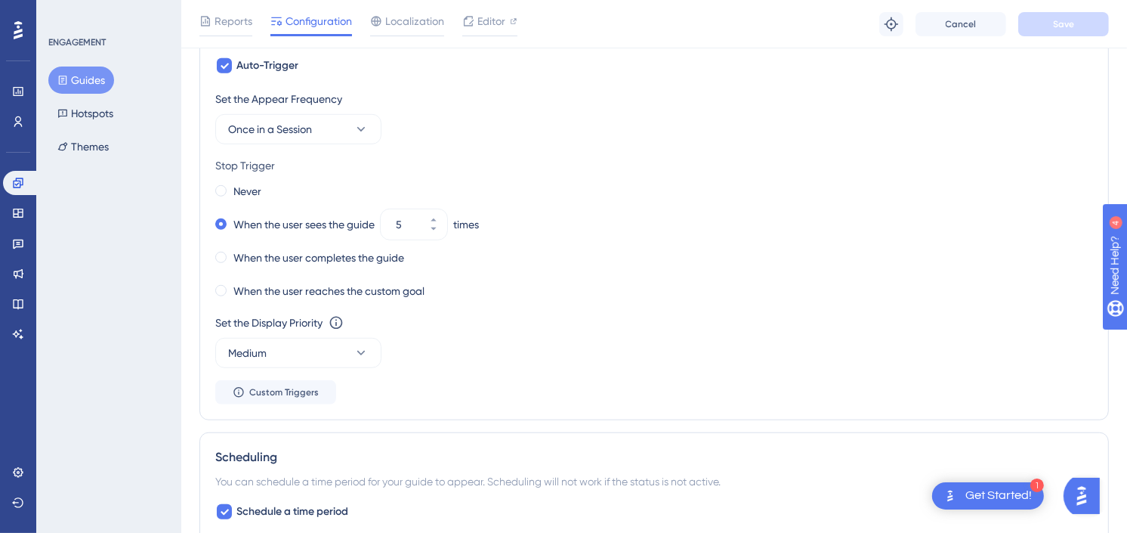
click at [14, 26] on icon at bounding box center [18, 30] width 9 height 20
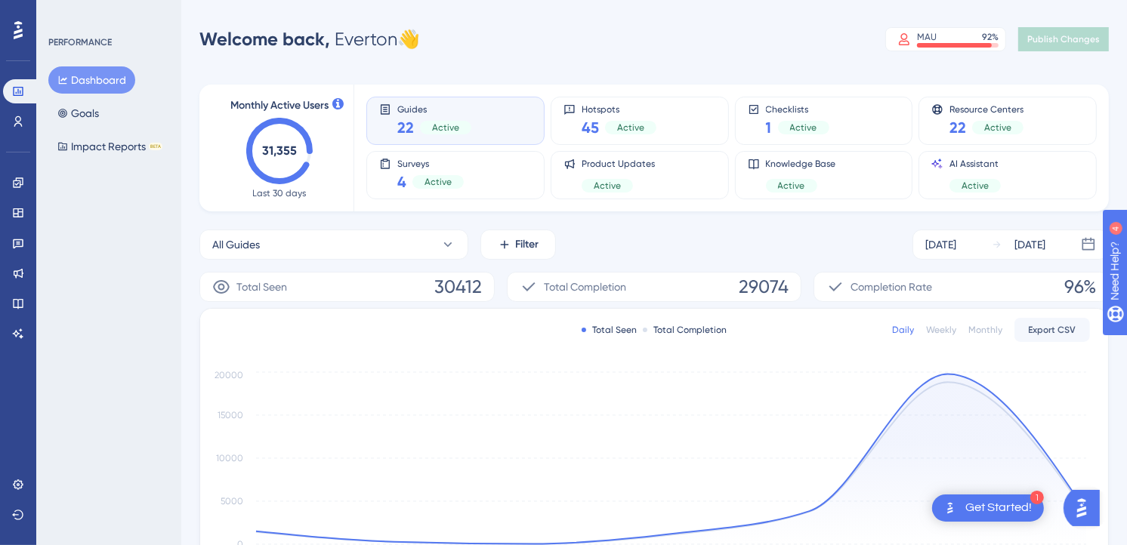
click at [745, 42] on div "Welcome back, Everton 👋 MAU 92 % Click to see add-on and upgrade options Publis…" at bounding box center [653, 39] width 909 height 30
drag, startPoint x: 21, startPoint y: 300, endPoint x: 499, endPoint y: 198, distance: 488.9
click at [21, 300] on icon at bounding box center [18, 304] width 12 height 12
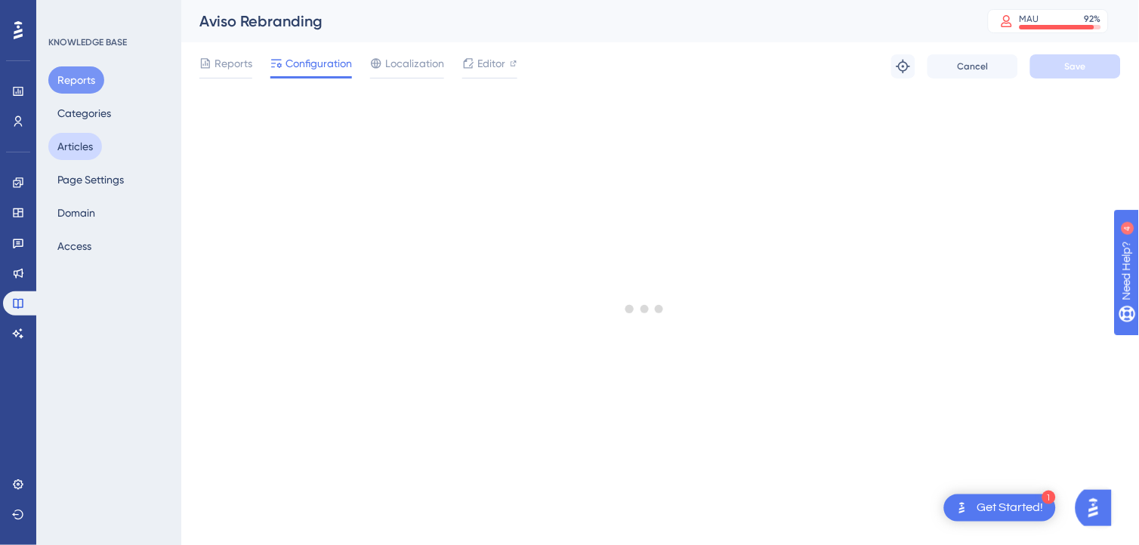
click at [94, 152] on button "Articles" at bounding box center [75, 146] width 54 height 27
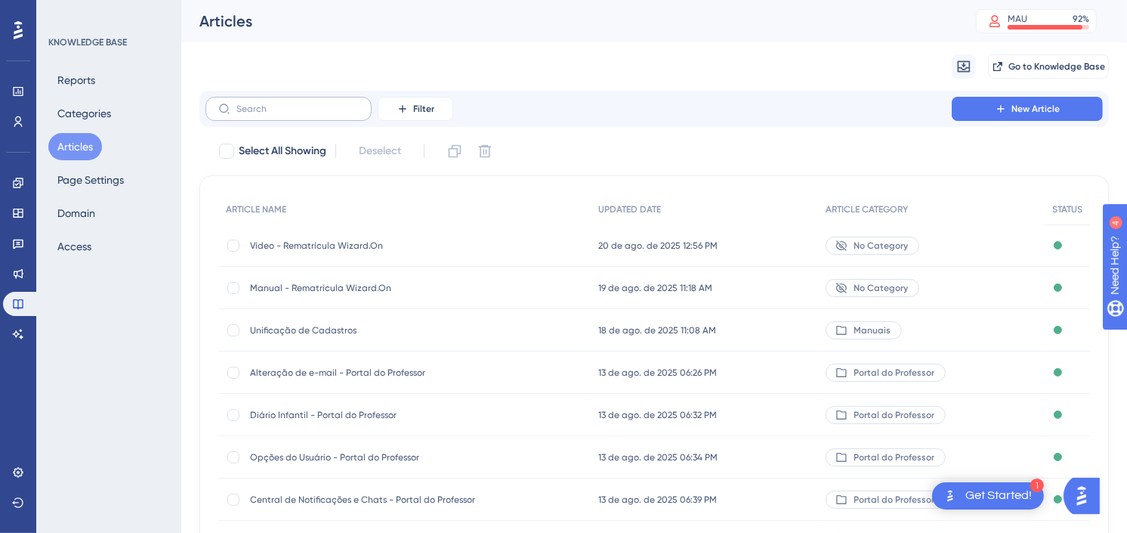
click at [285, 115] on label at bounding box center [288, 109] width 166 height 24
click at [285, 114] on input "text" at bounding box center [297, 108] width 122 height 11
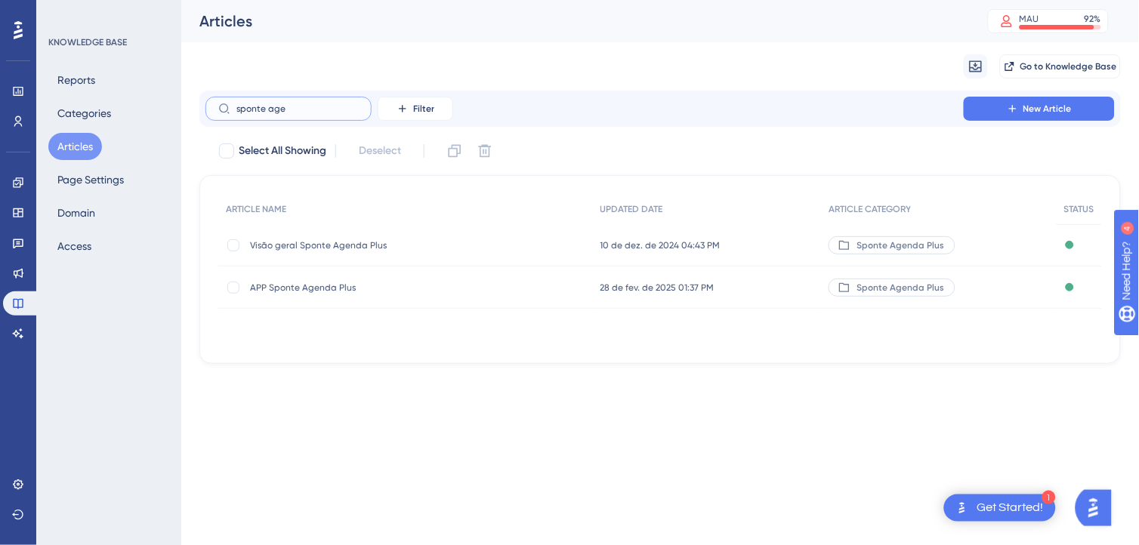
type input "sponte age"
